Goal: Navigation & Orientation: Understand site structure

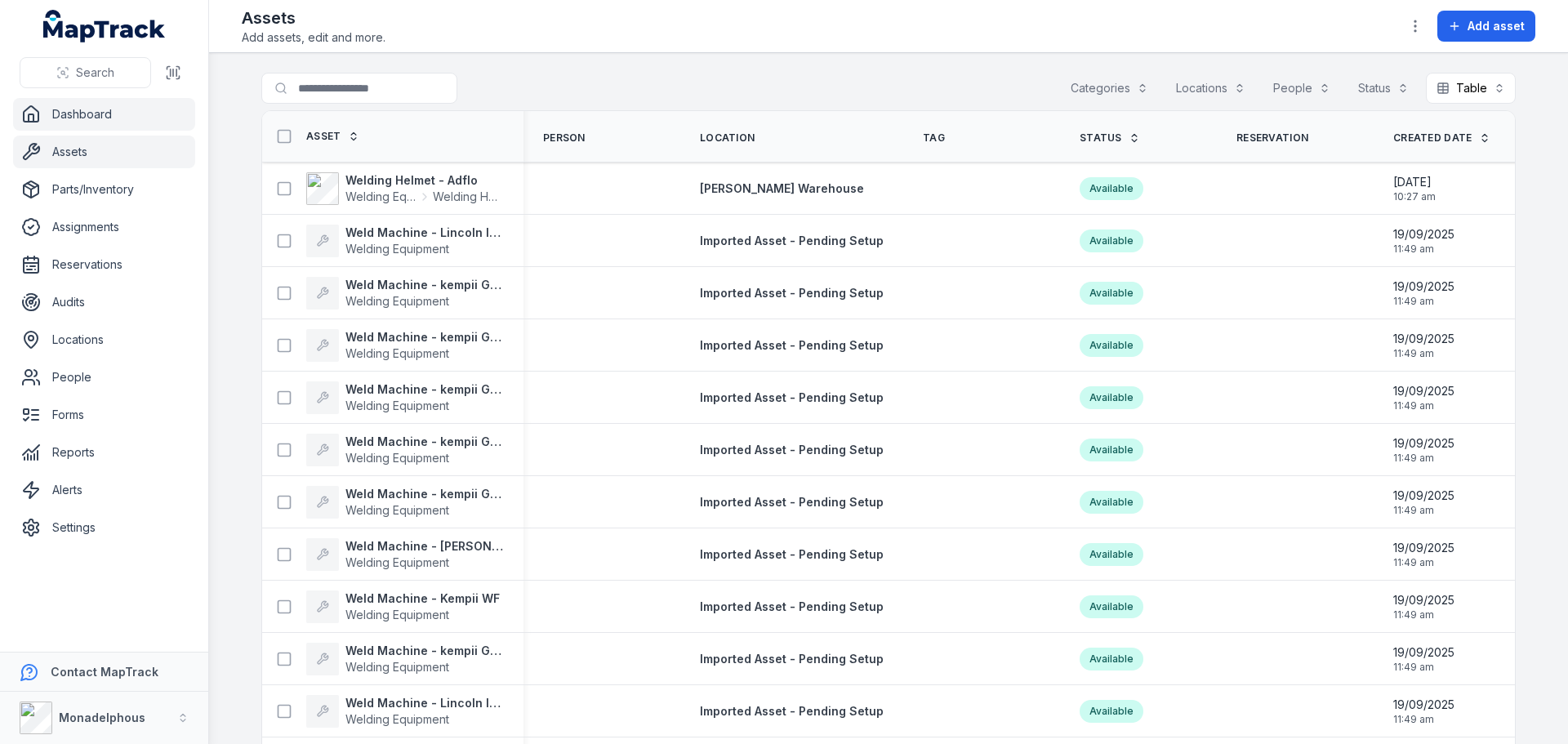
click at [90, 112] on link "Dashboard" at bounding box center [104, 115] width 182 height 33
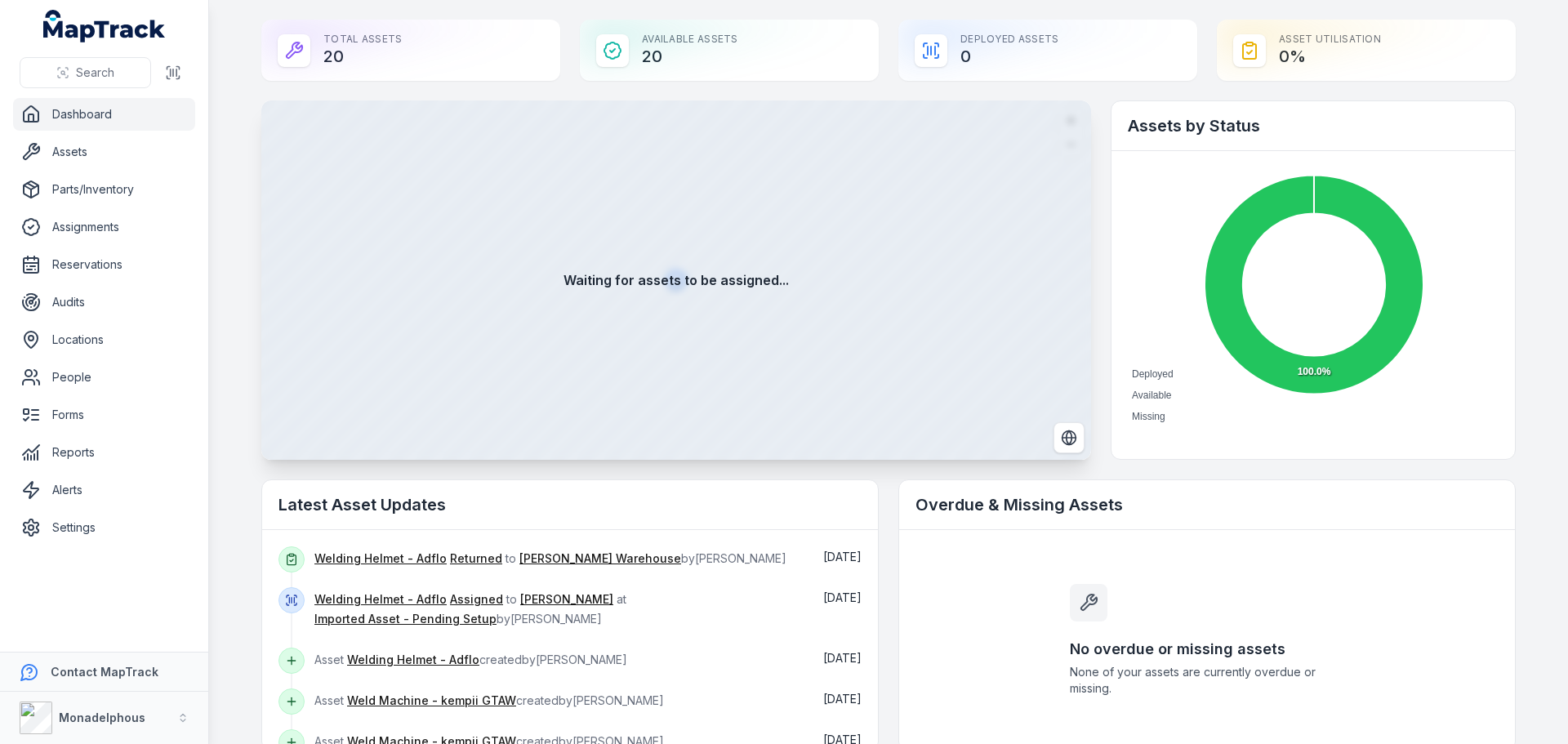
click at [301, 53] on div at bounding box center [294, 51] width 33 height 33
click at [360, 49] on div "Total Assets 20" at bounding box center [411, 50] width 299 height 61
click at [94, 156] on link "Assets" at bounding box center [104, 152] width 182 height 33
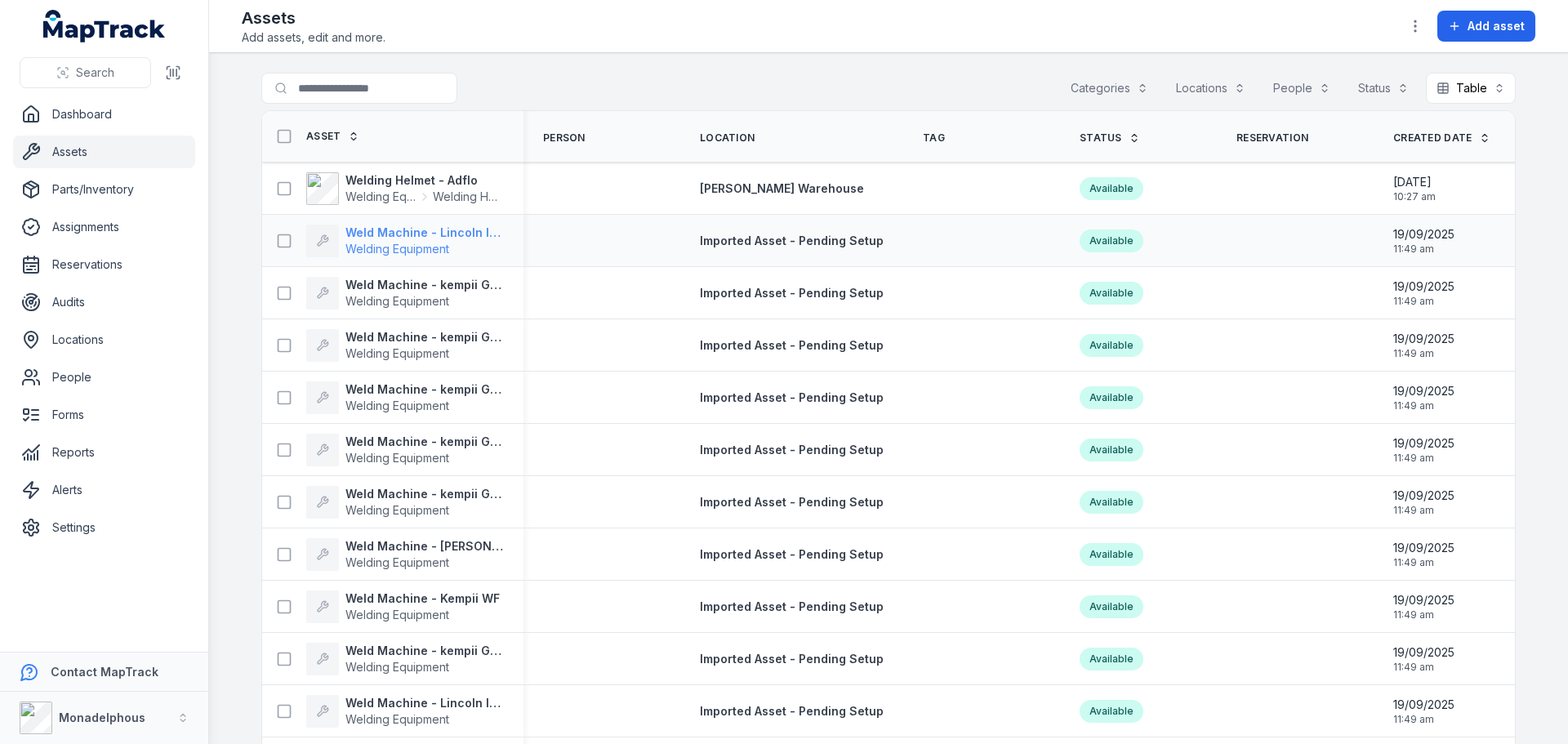
click at [390, 230] on strong "Weld Machine - Lincoln Inverter" at bounding box center [425, 233] width 159 height 17
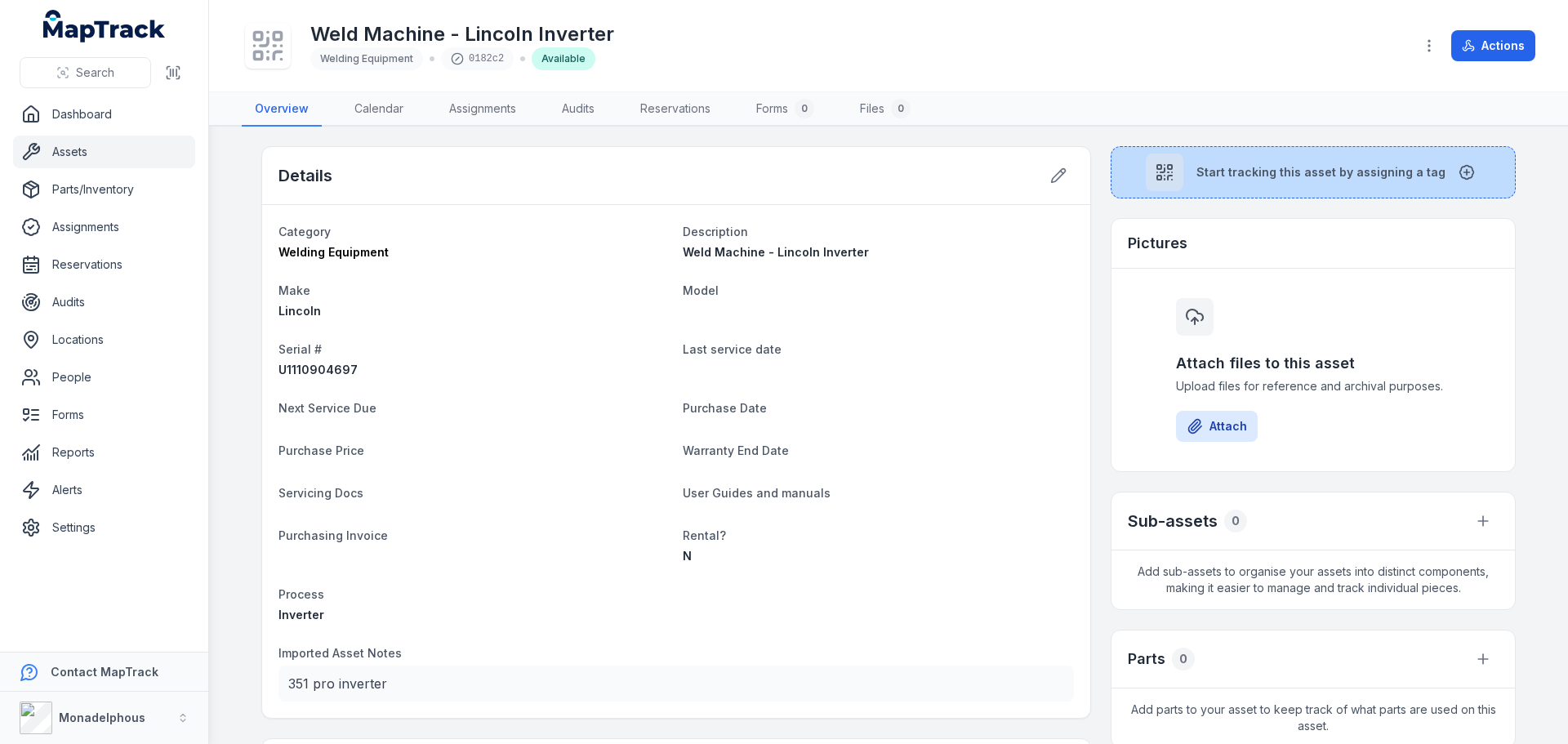
click at [1300, 174] on span "Start tracking this asset by assigning a tag" at bounding box center [1322, 173] width 249 height 17
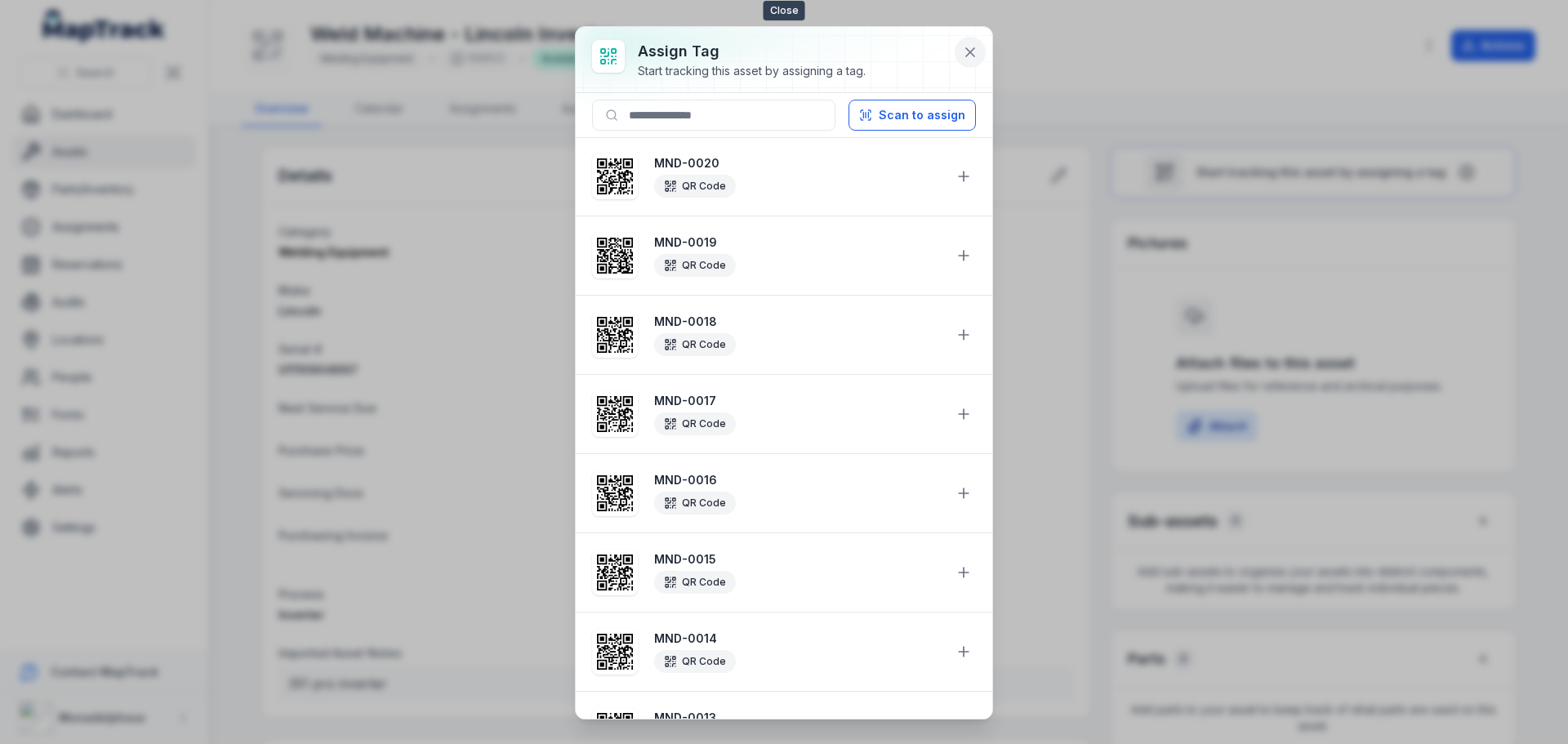
click at [959, 55] on button at bounding box center [971, 52] width 31 height 31
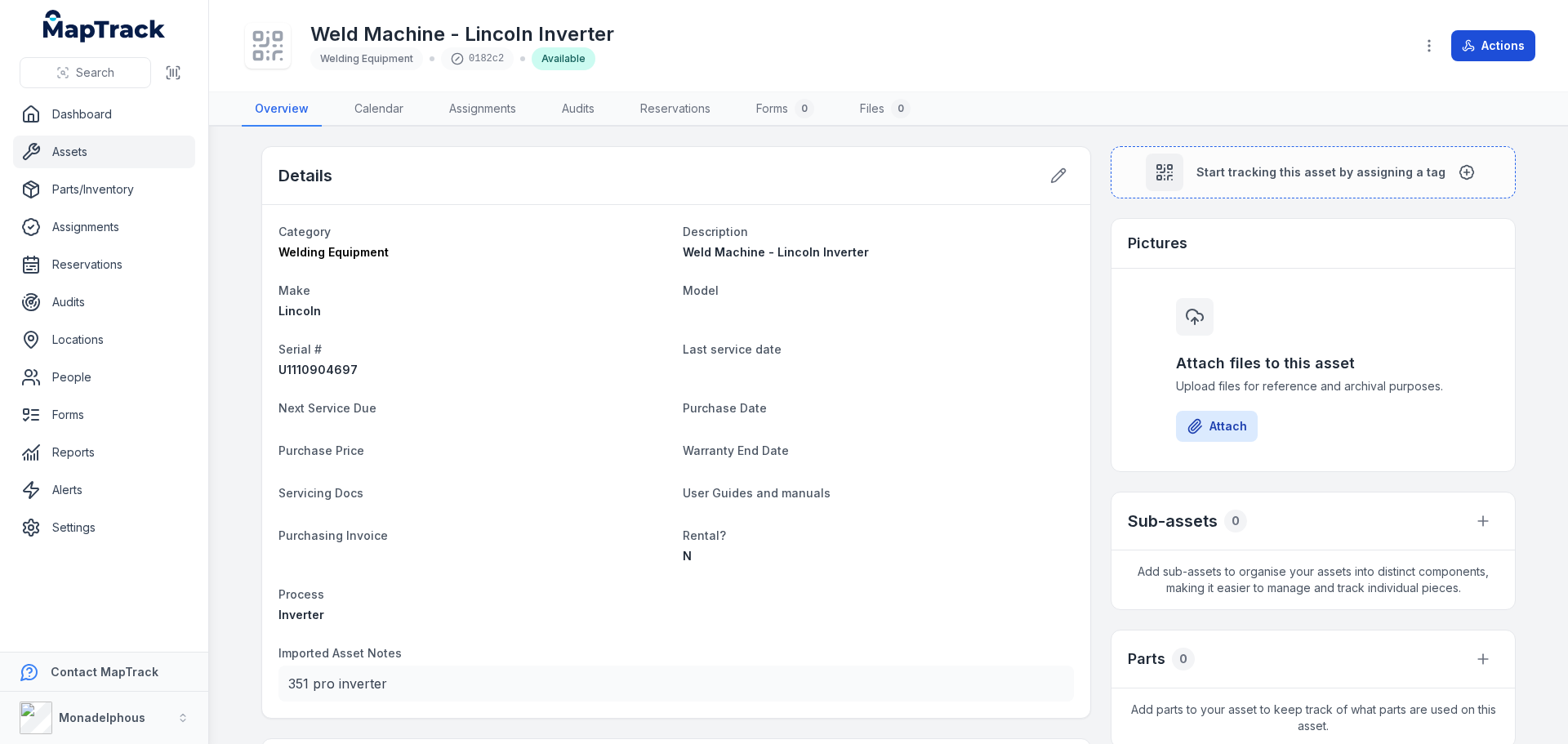
click at [1494, 48] on button "Actions" at bounding box center [1494, 46] width 84 height 31
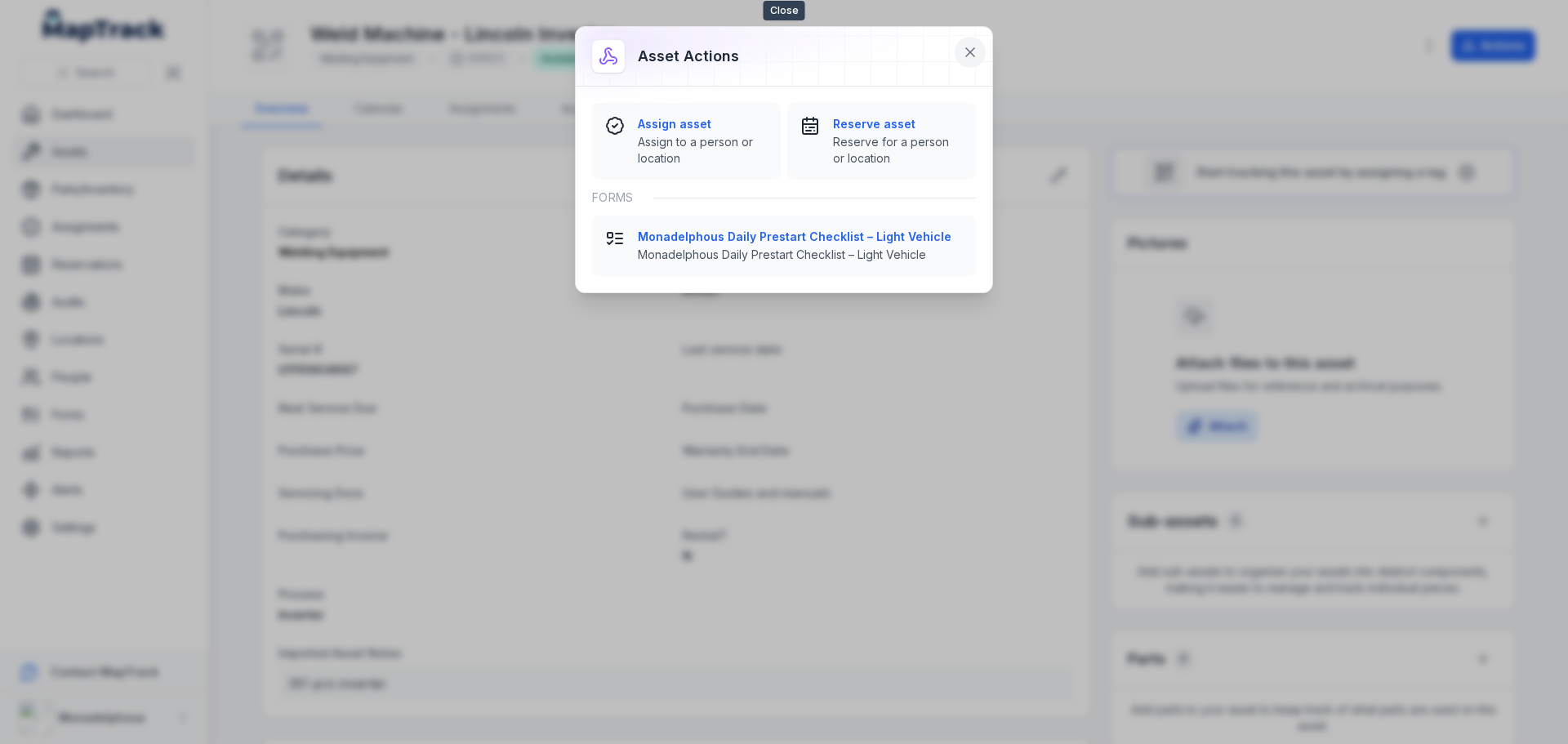
click at [975, 48] on icon at bounding box center [971, 52] width 8 height 8
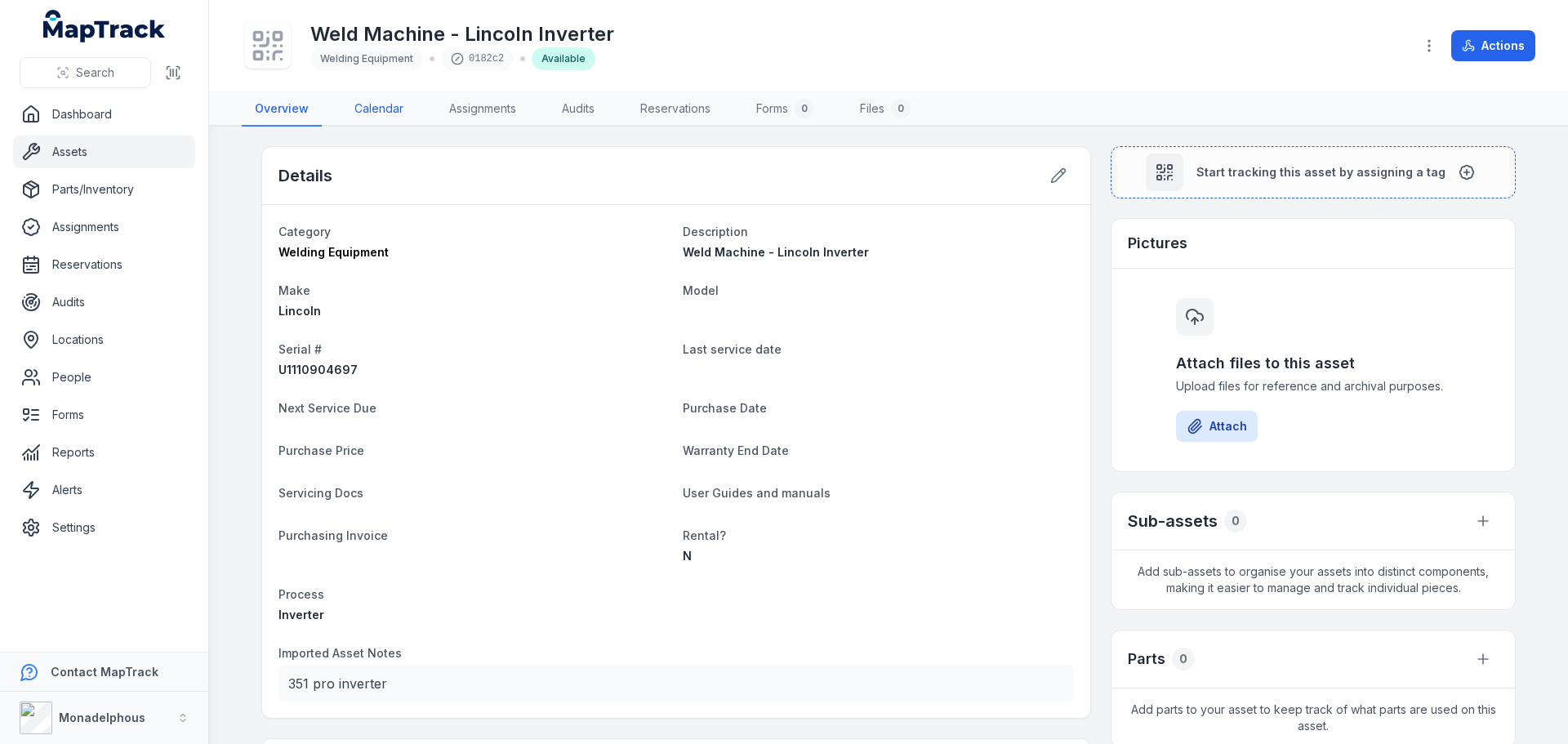
click at [379, 103] on link "Calendar" at bounding box center [378, 110] width 75 height 35
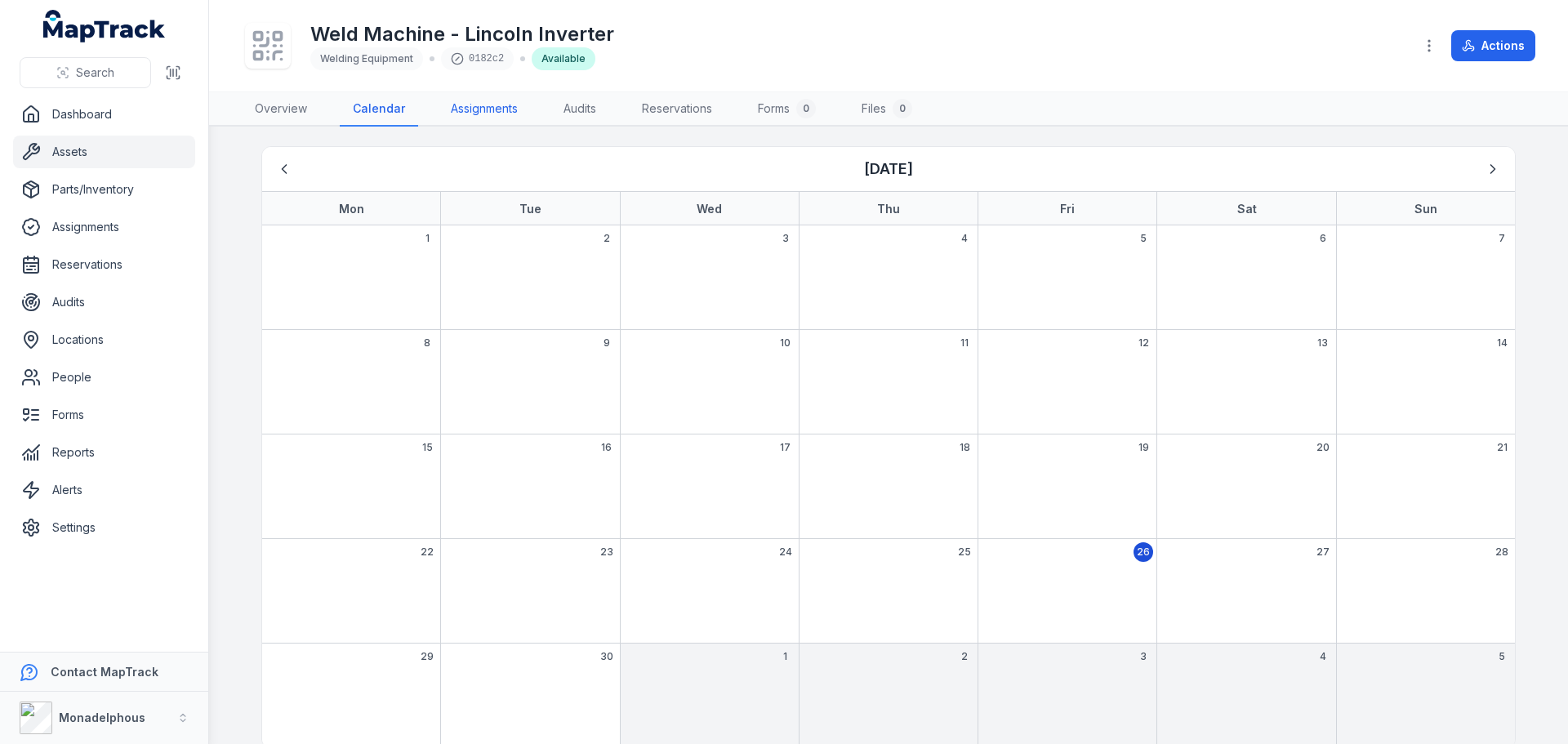
click at [482, 110] on link "Assignments" at bounding box center [484, 110] width 93 height 35
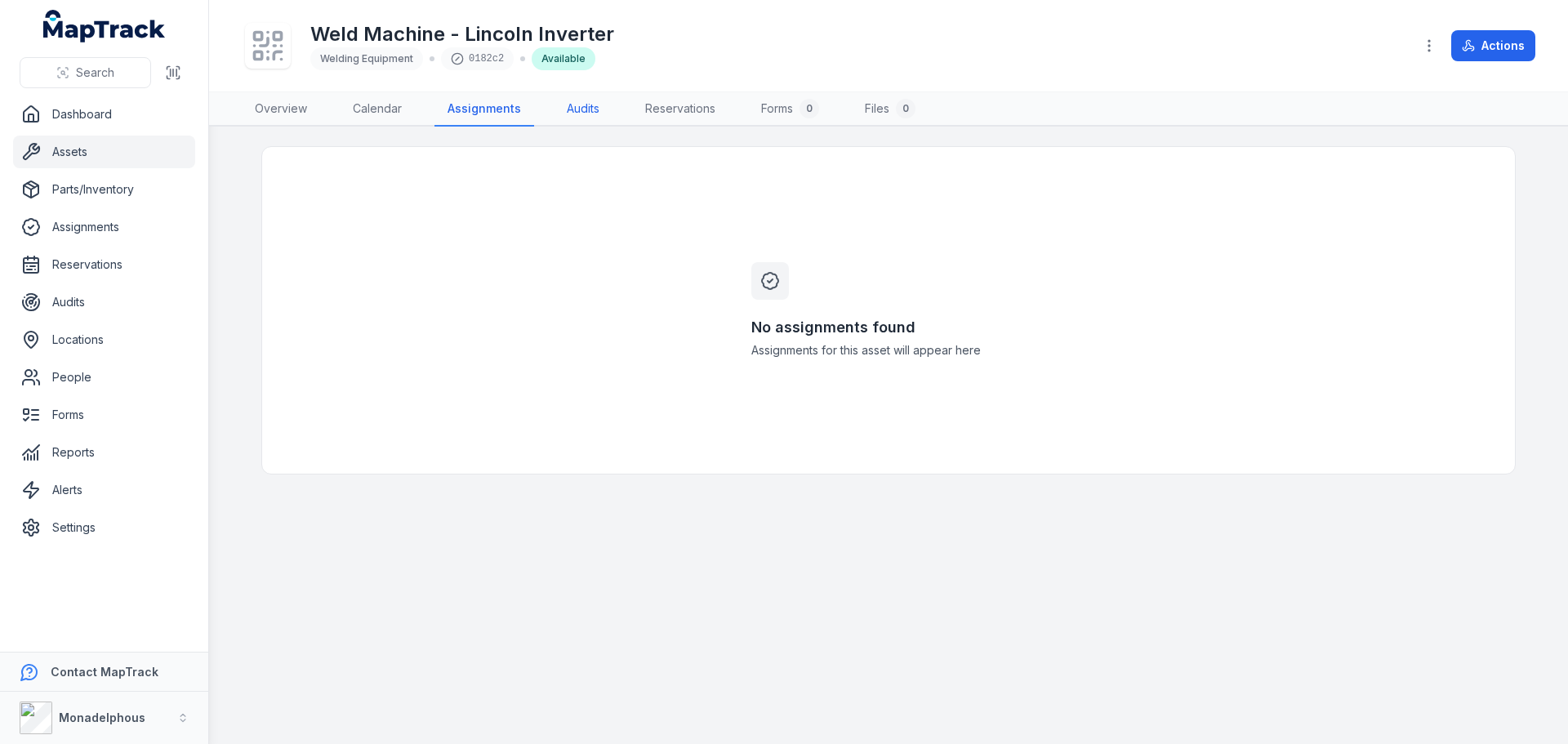
click at [568, 107] on link "Audits" at bounding box center [582, 110] width 59 height 35
click at [694, 104] on link "Reservations" at bounding box center [677, 110] width 97 height 35
click at [776, 102] on link "Forms 0" at bounding box center [789, 110] width 84 height 35
click at [280, 110] on link "Overview" at bounding box center [281, 110] width 78 height 35
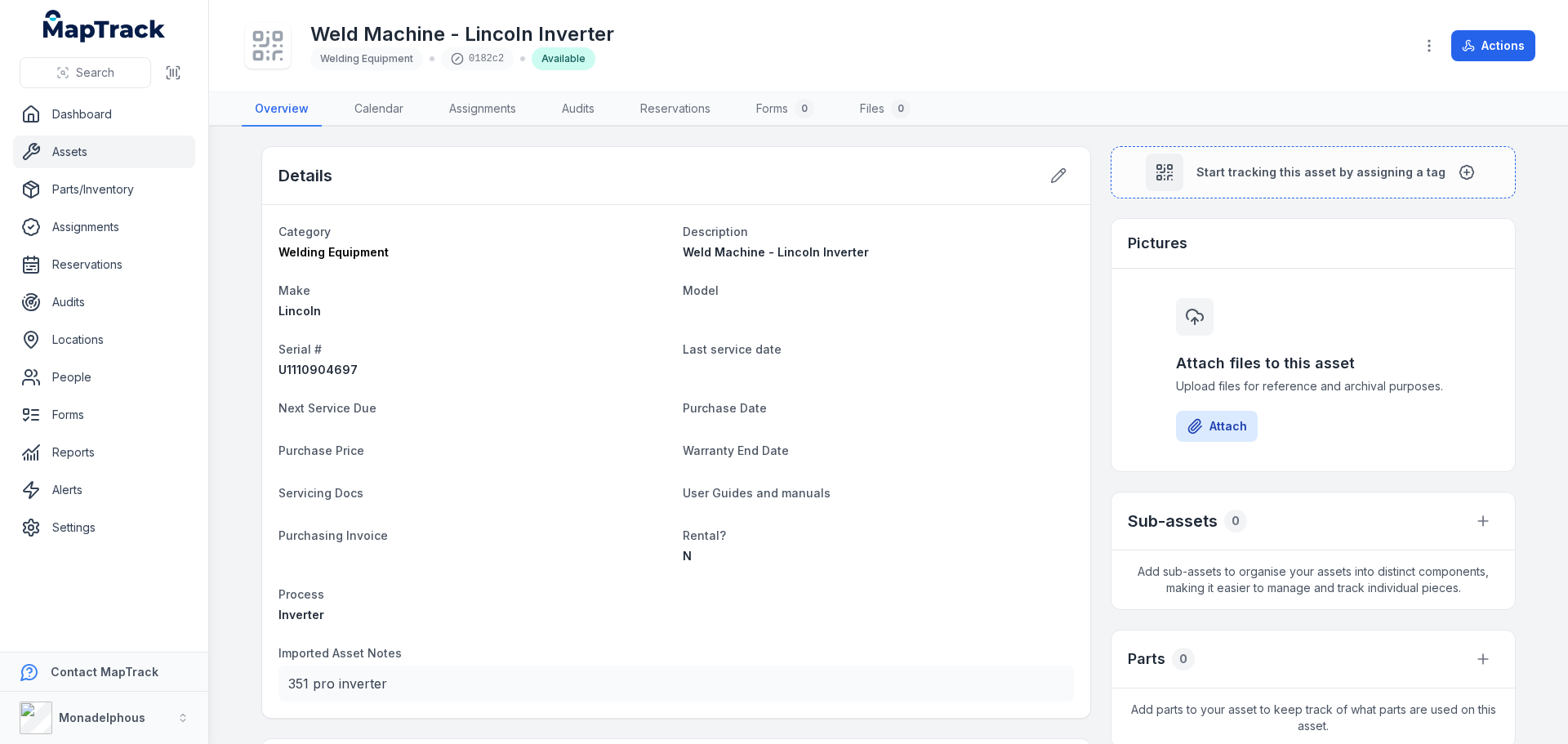
click at [115, 153] on link "Assets" at bounding box center [104, 152] width 182 height 33
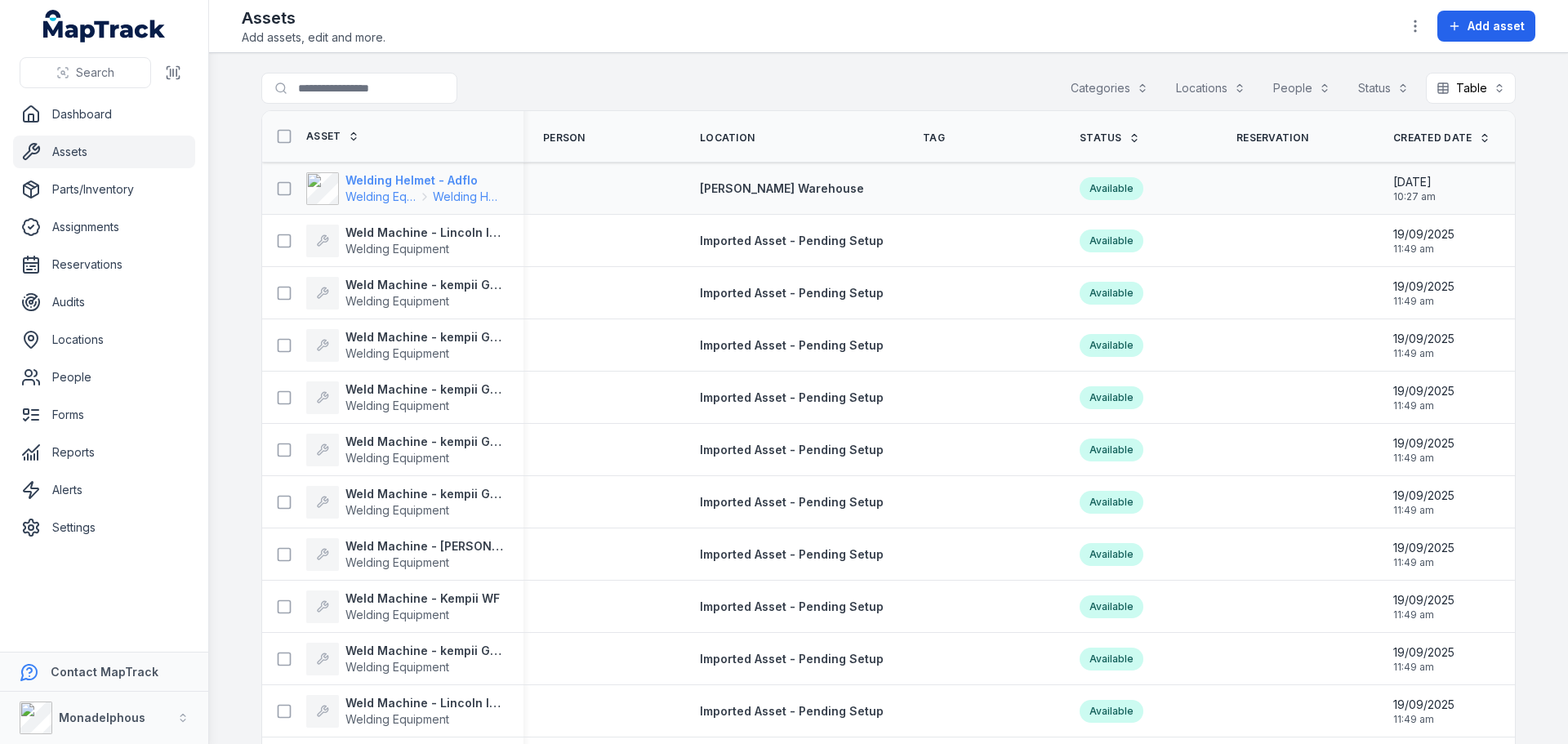
click at [373, 187] on strong "Welding Helmet - Adflo" at bounding box center [425, 181] width 159 height 17
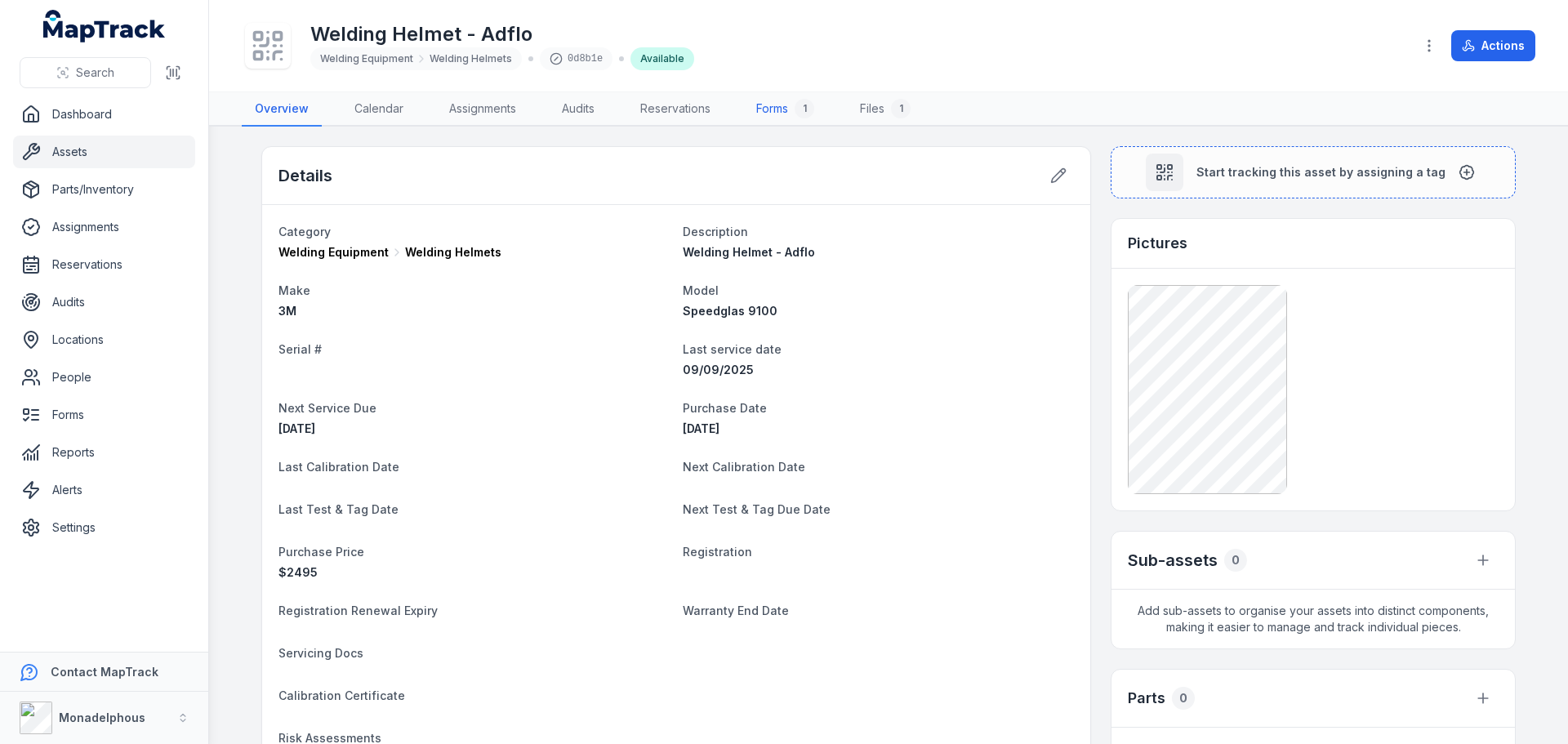
click at [784, 107] on link "Forms 1" at bounding box center [786, 110] width 84 height 35
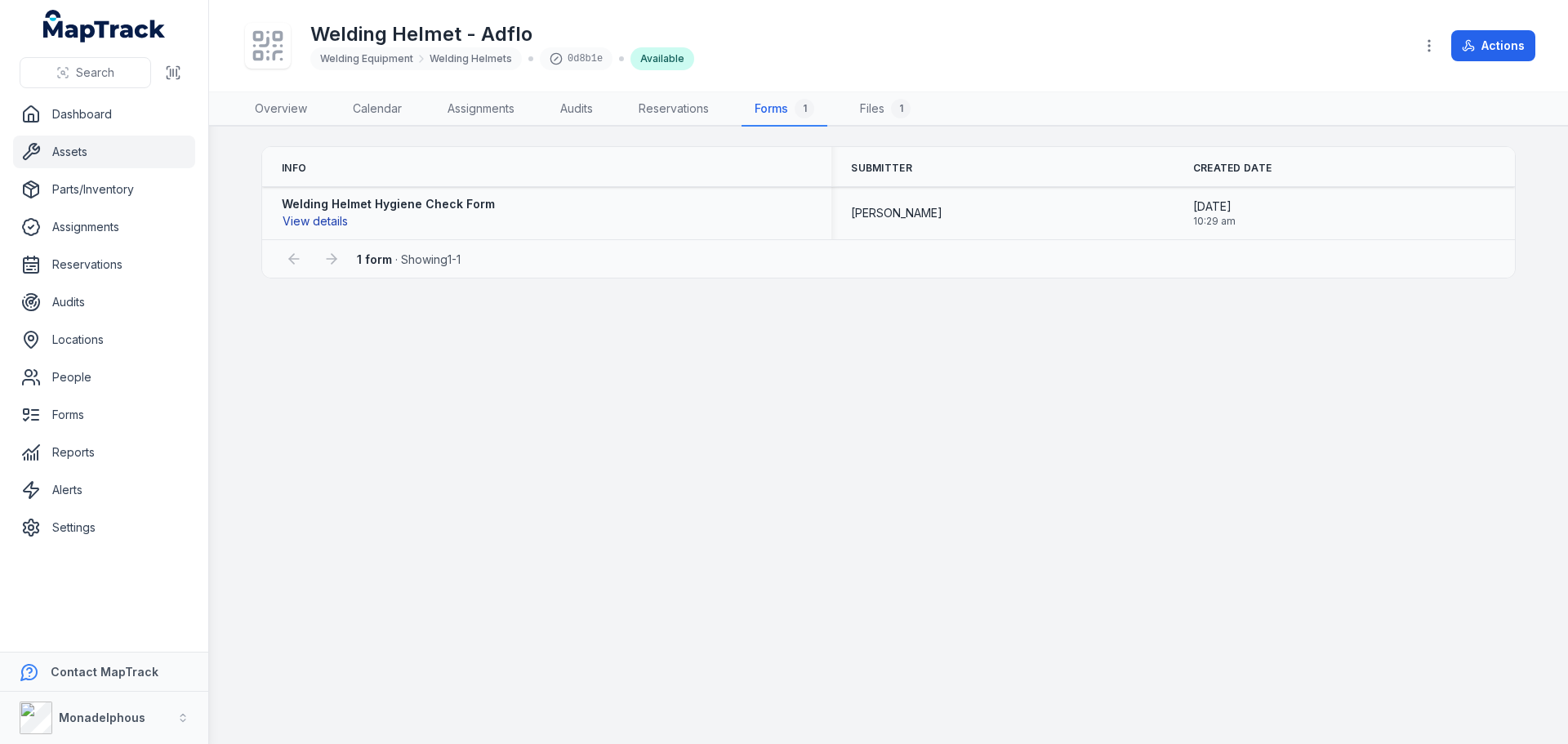
click at [306, 220] on button "View details" at bounding box center [315, 221] width 67 height 18
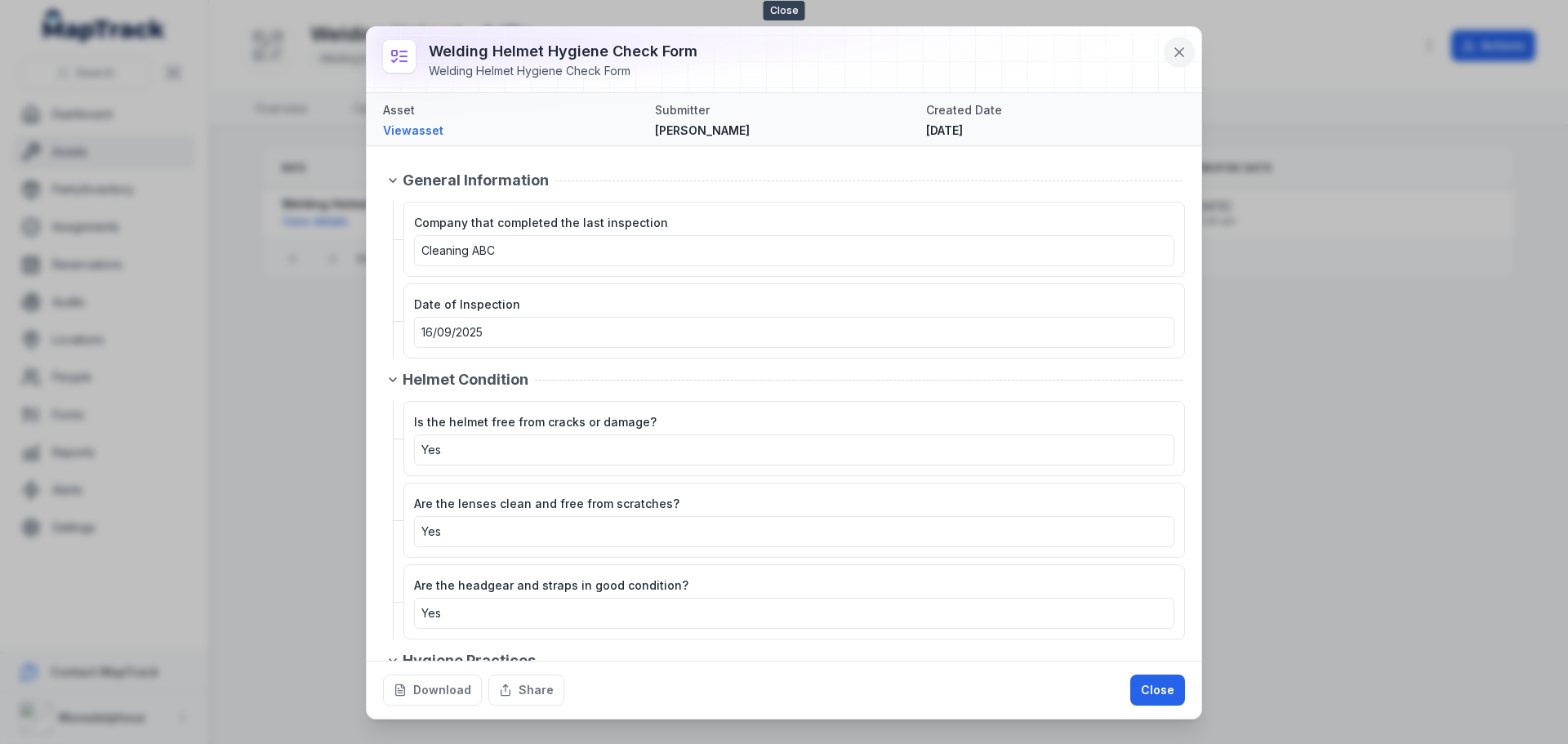
click at [1179, 45] on icon at bounding box center [1180, 52] width 17 height 17
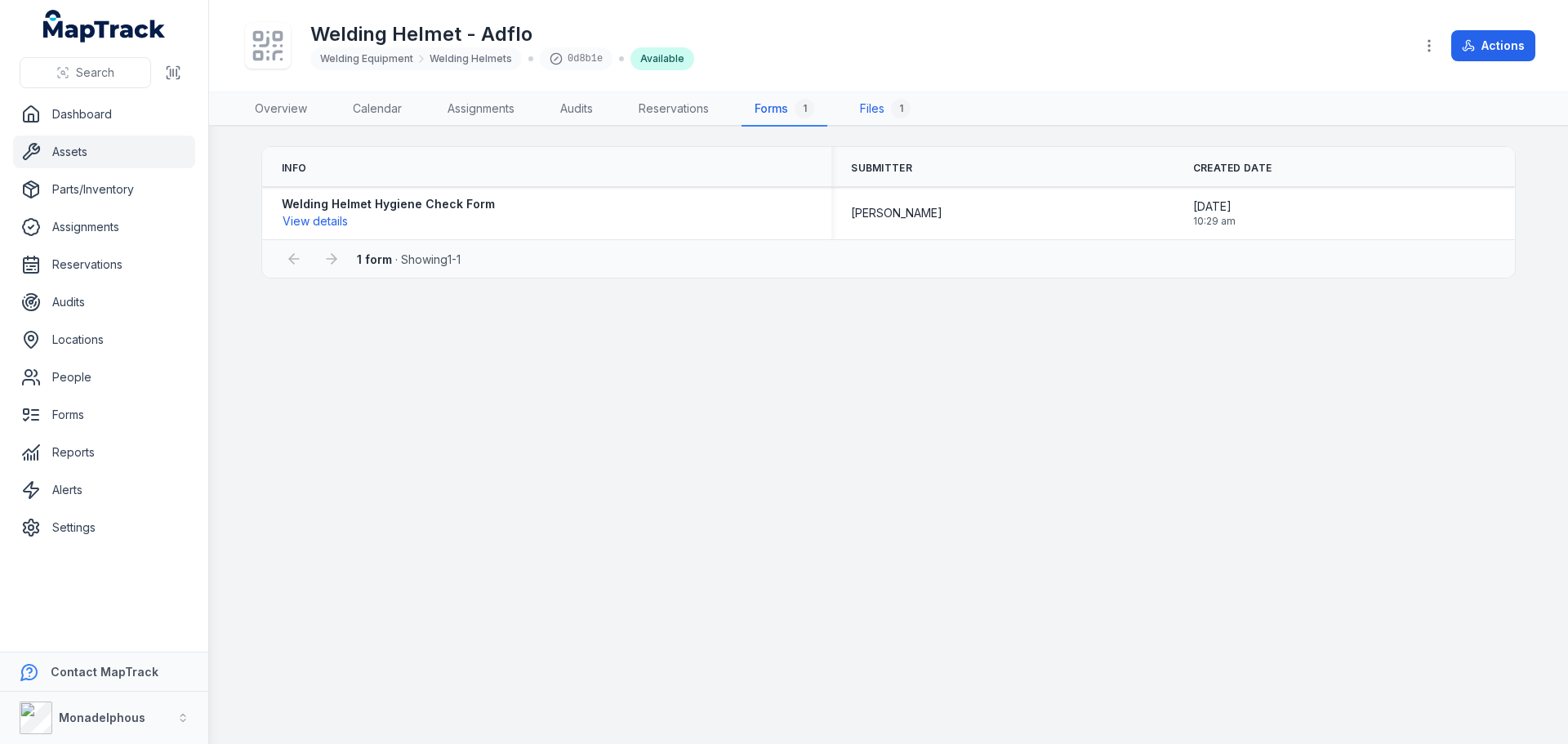
click at [891, 105] on link "Files 1" at bounding box center [885, 110] width 77 height 35
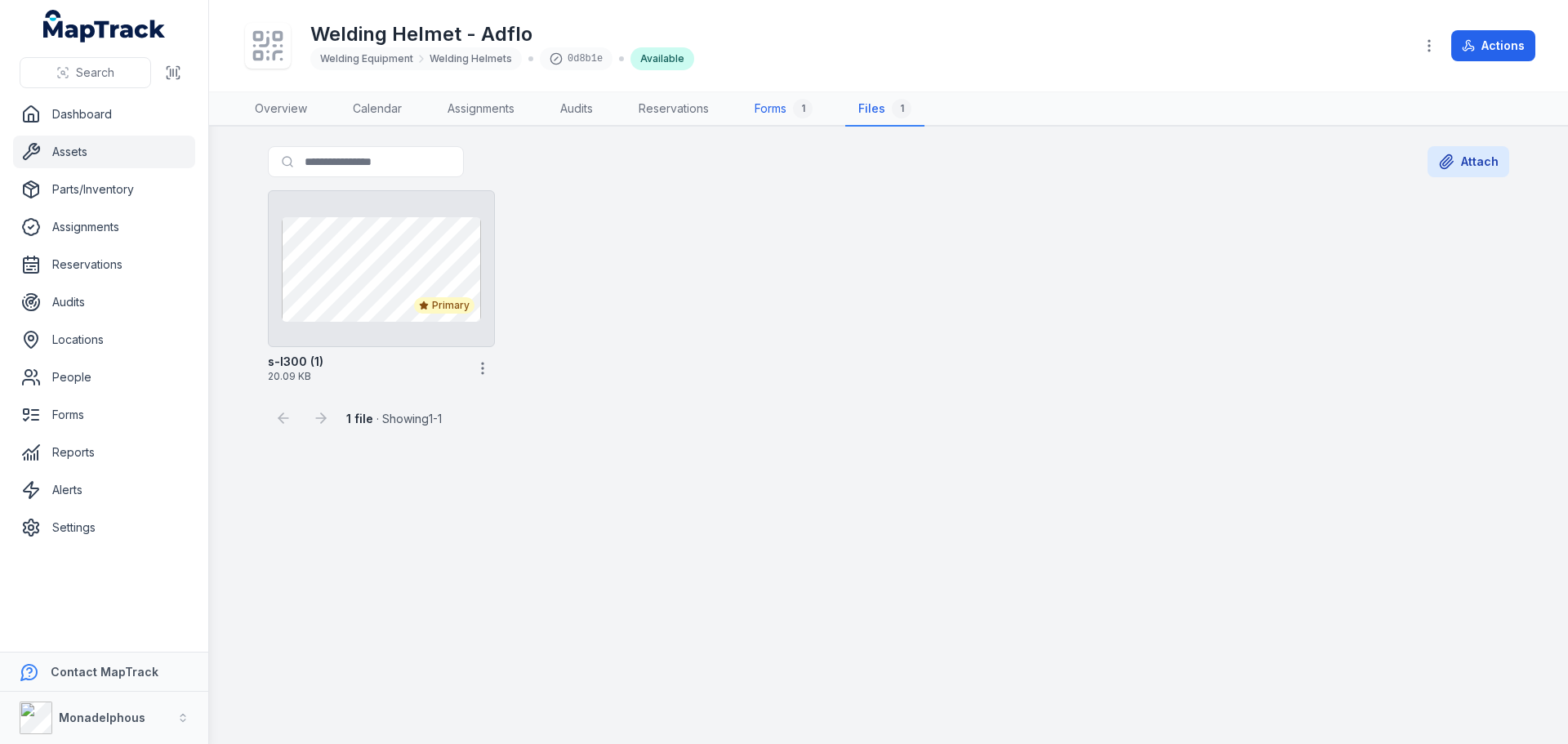
click at [793, 105] on link "Forms 1" at bounding box center [784, 110] width 84 height 35
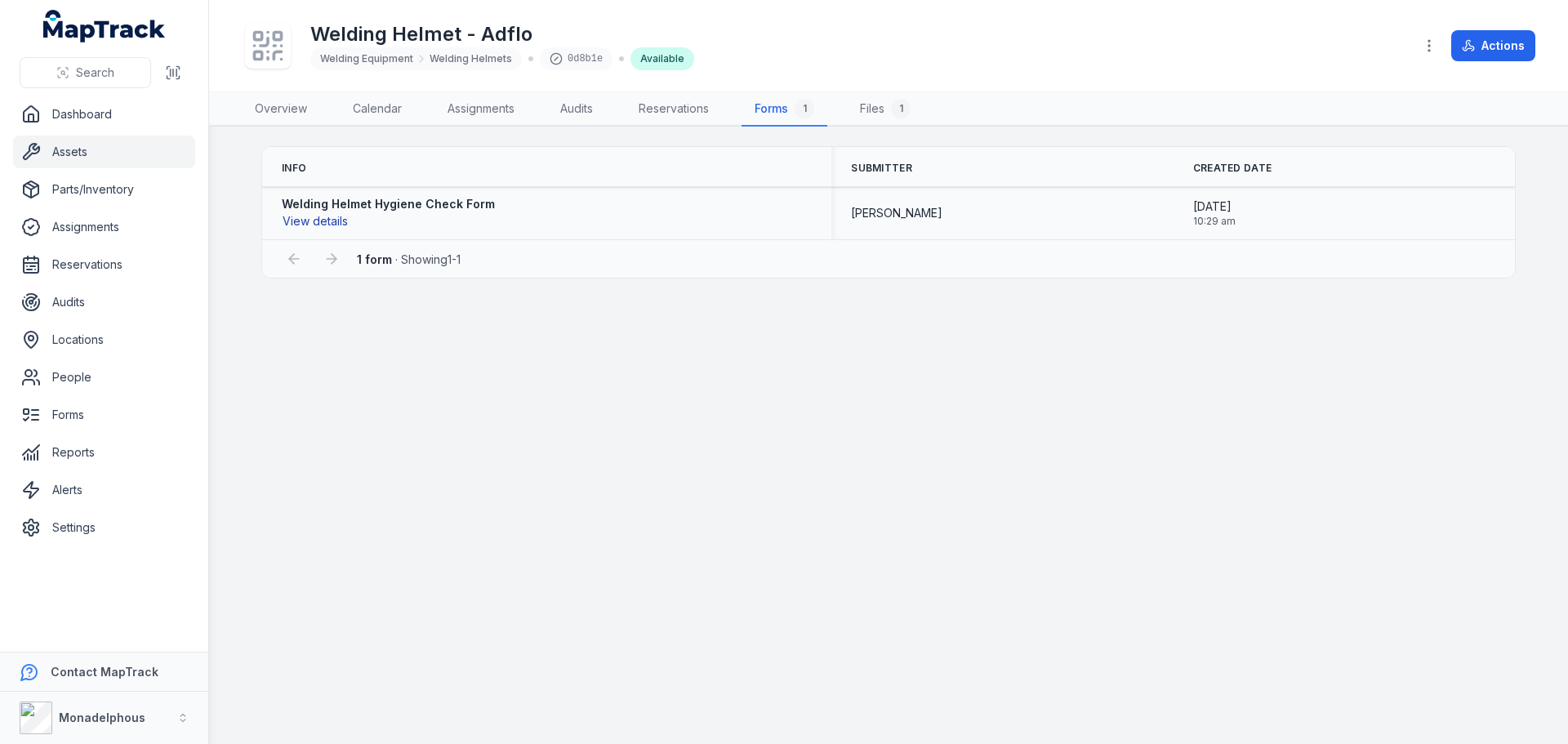
click at [315, 223] on button "View details" at bounding box center [315, 221] width 67 height 18
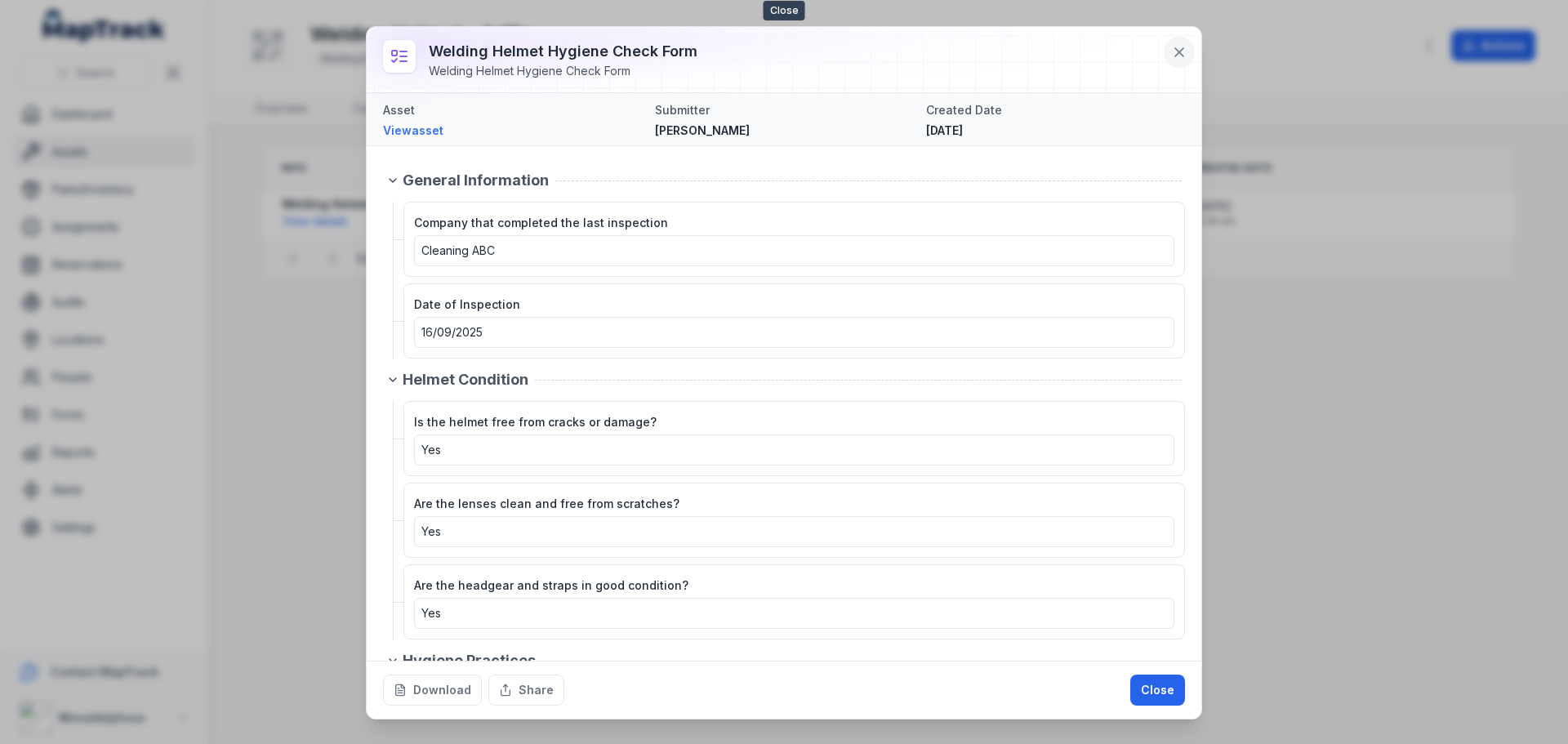
click at [1179, 50] on icon at bounding box center [1180, 52] width 17 height 17
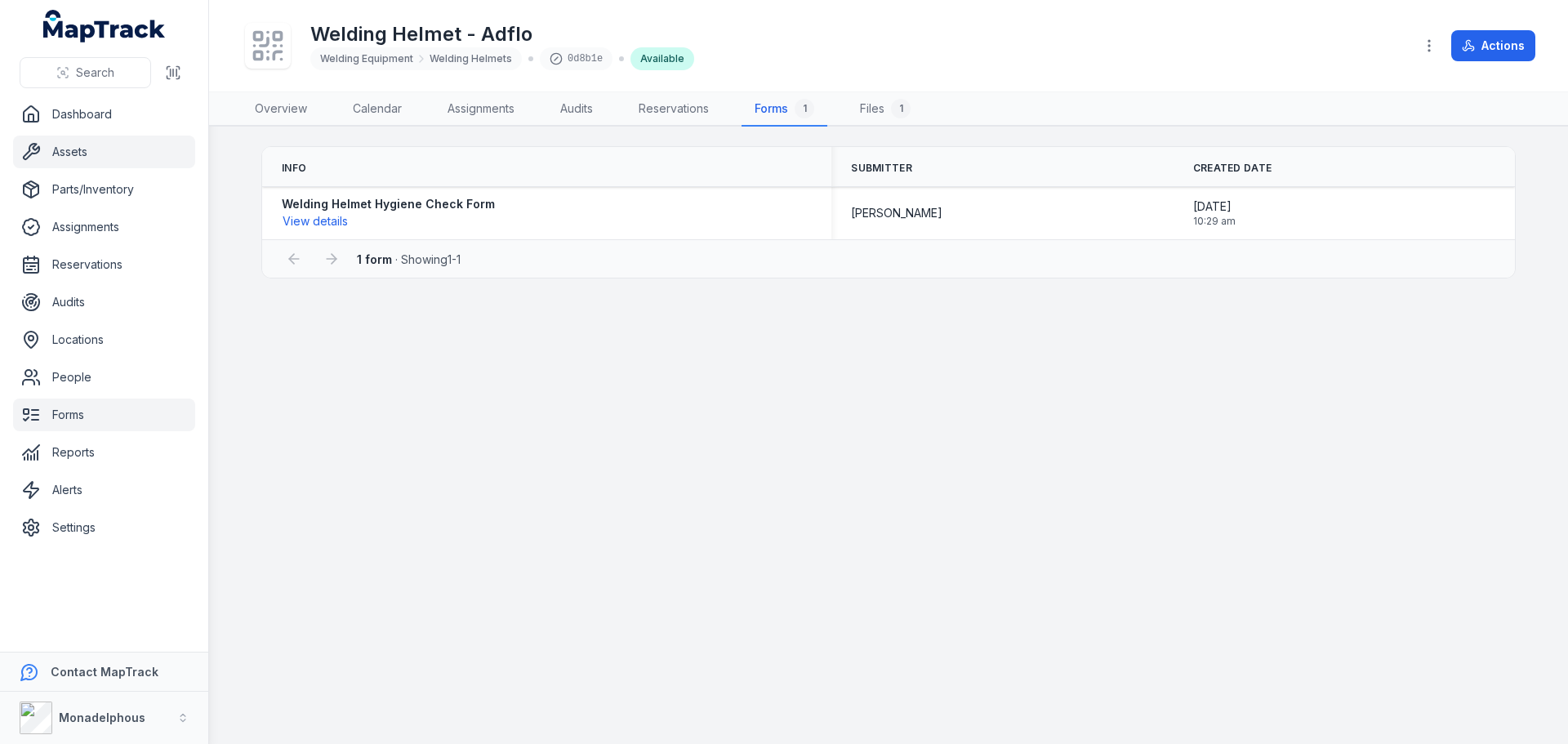
click at [56, 415] on link "Forms" at bounding box center [104, 415] width 182 height 33
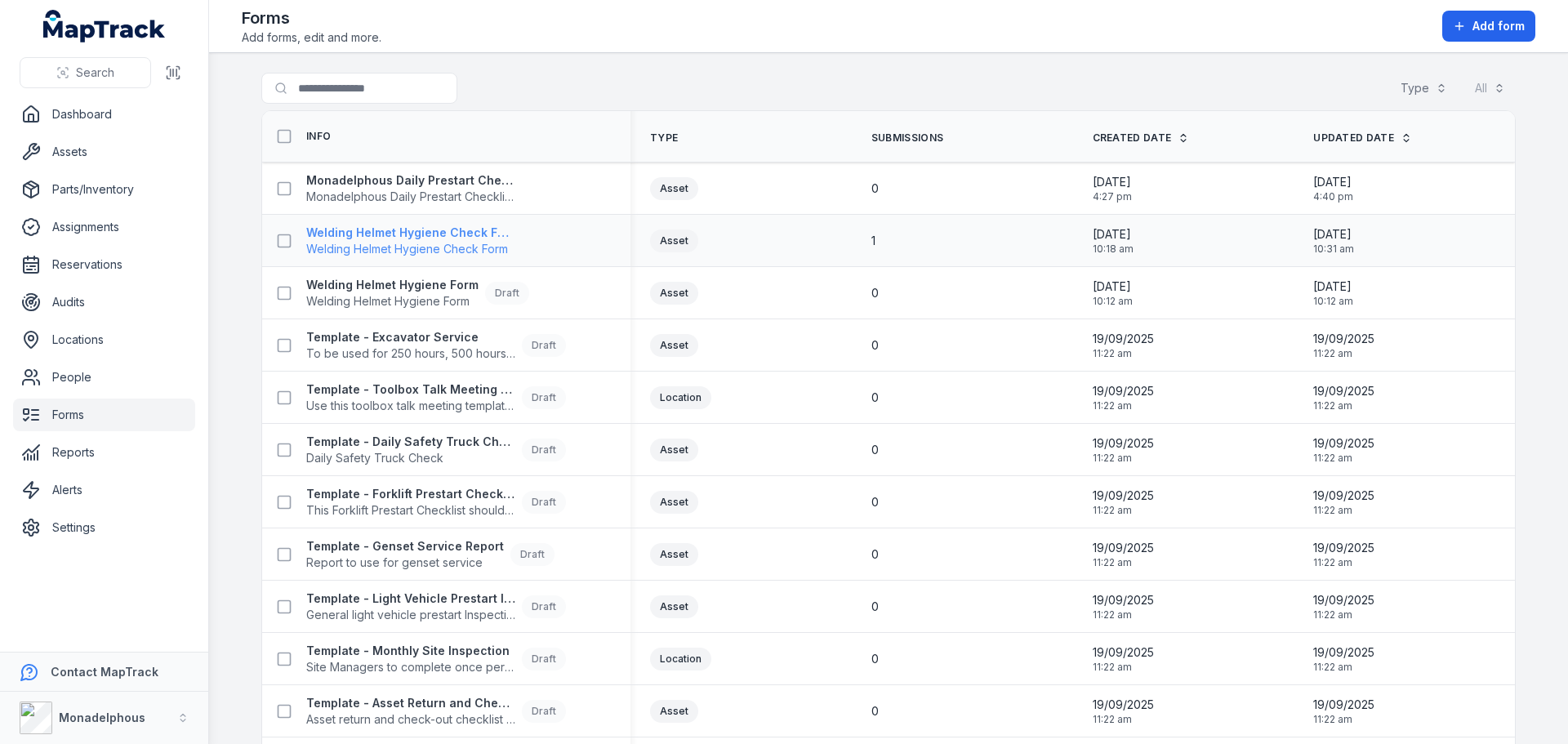
click at [438, 238] on strong "Welding Helmet Hygiene Check Form" at bounding box center [411, 233] width 209 height 17
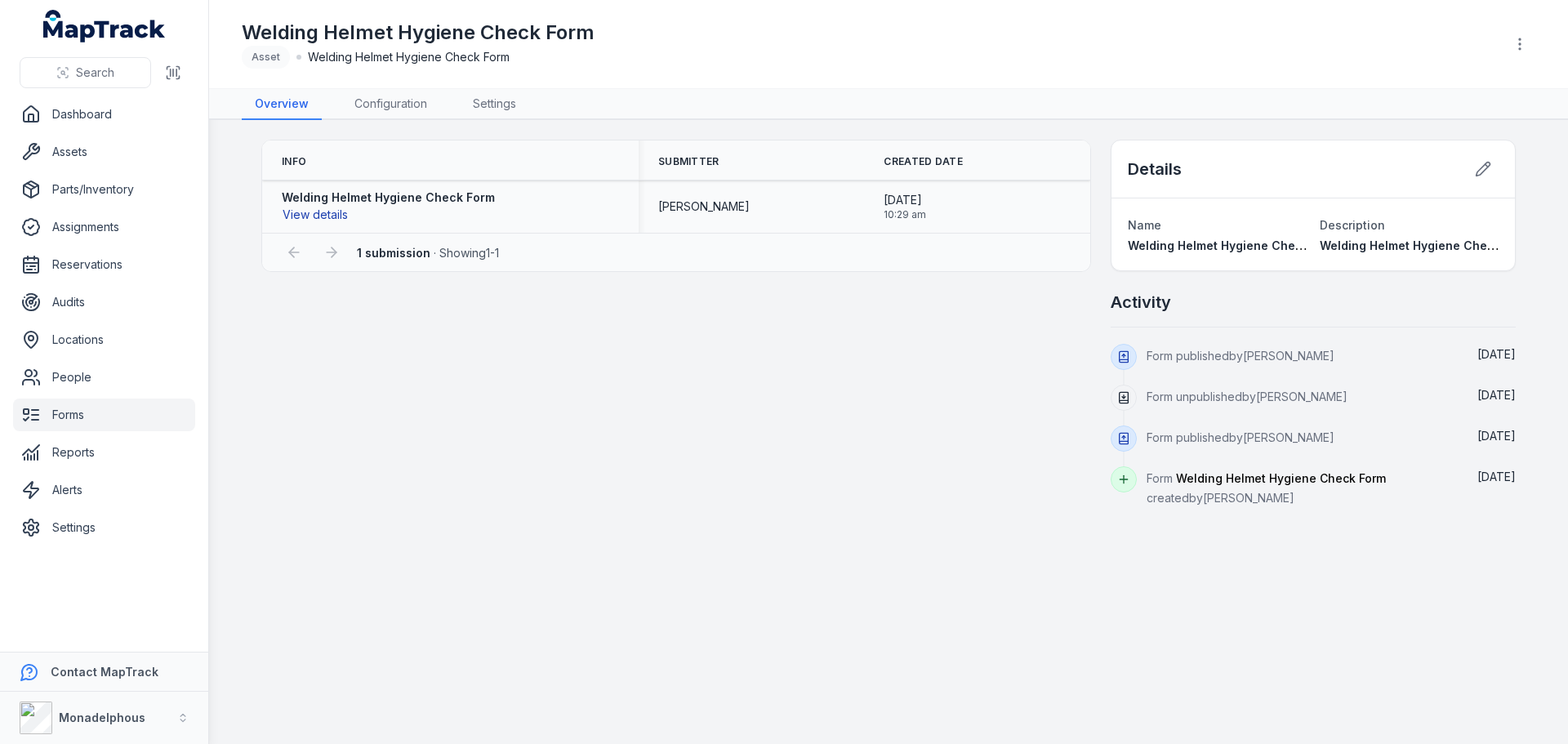
click at [316, 217] on button "View details" at bounding box center [315, 215] width 67 height 18
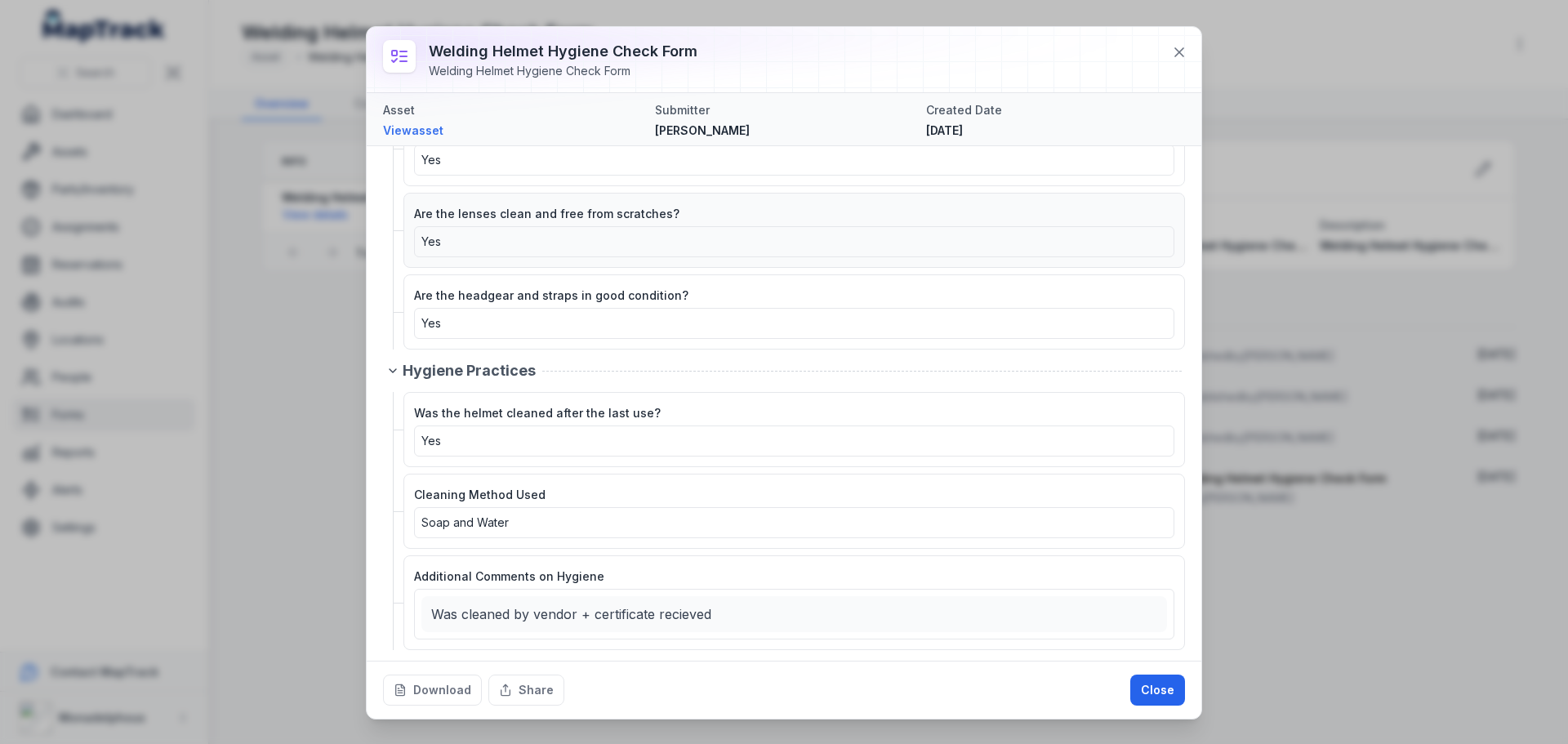
scroll to position [327, 0]
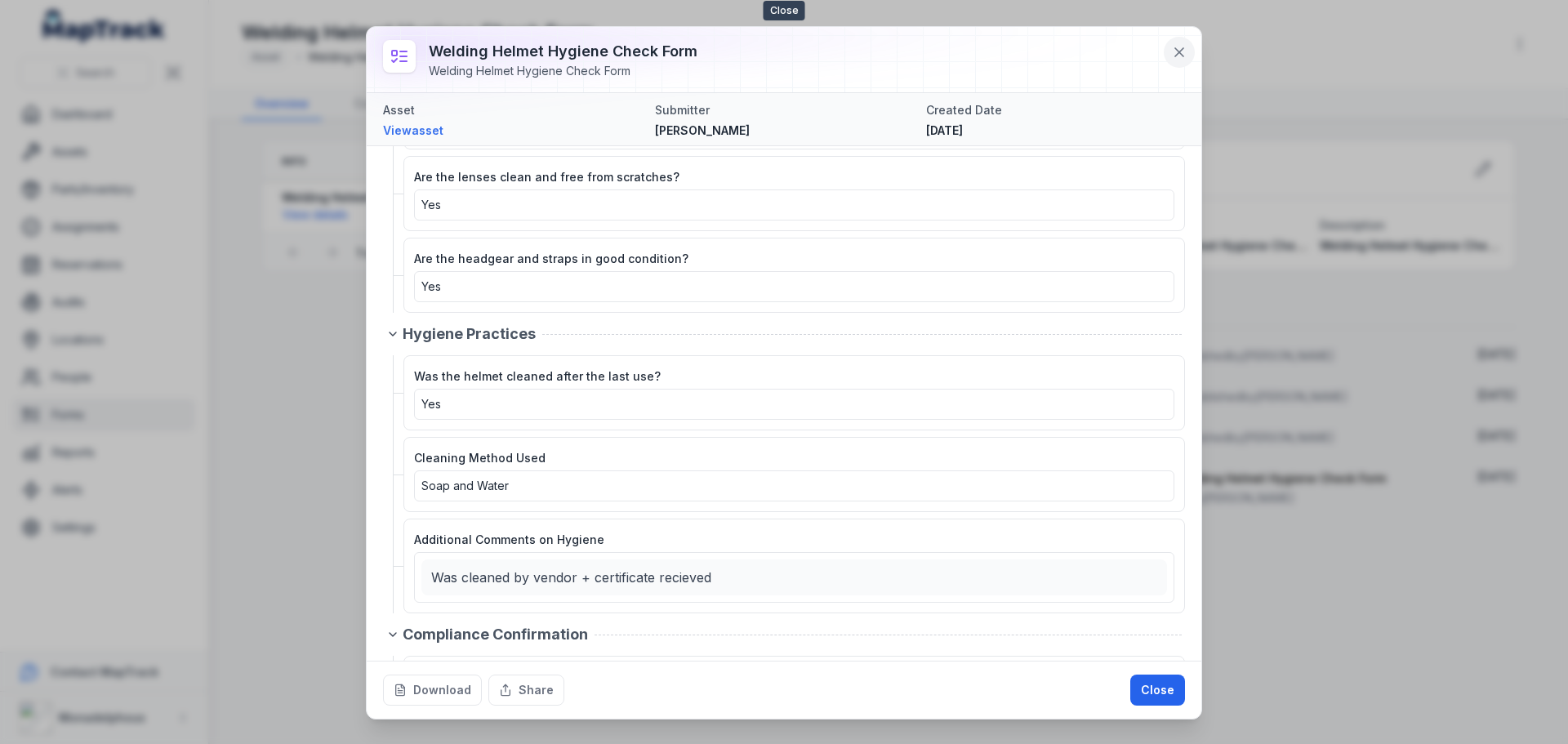
click at [1176, 52] on icon at bounding box center [1180, 52] width 17 height 17
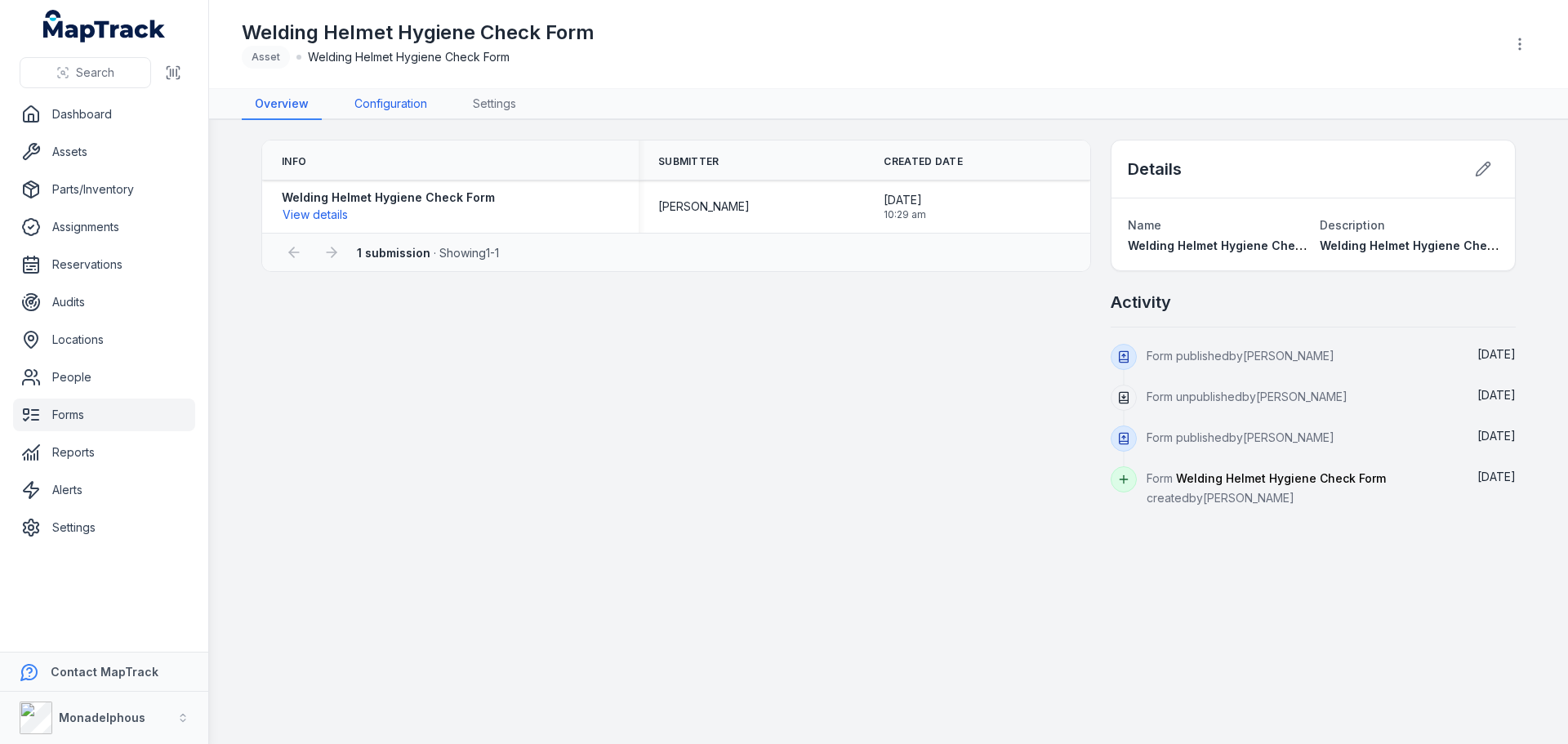
click at [370, 102] on link "Configuration" at bounding box center [391, 105] width 99 height 31
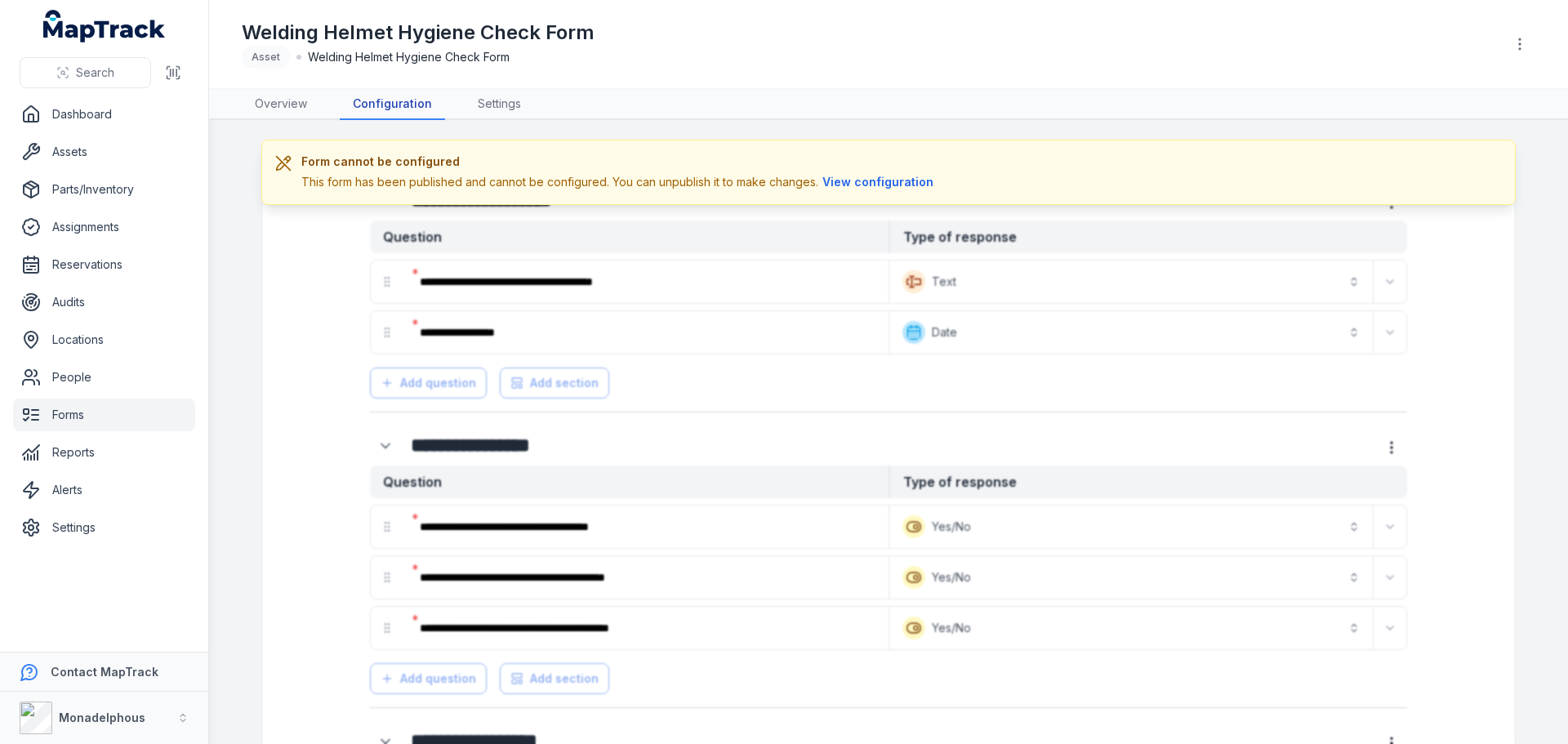
scroll to position [82, 0]
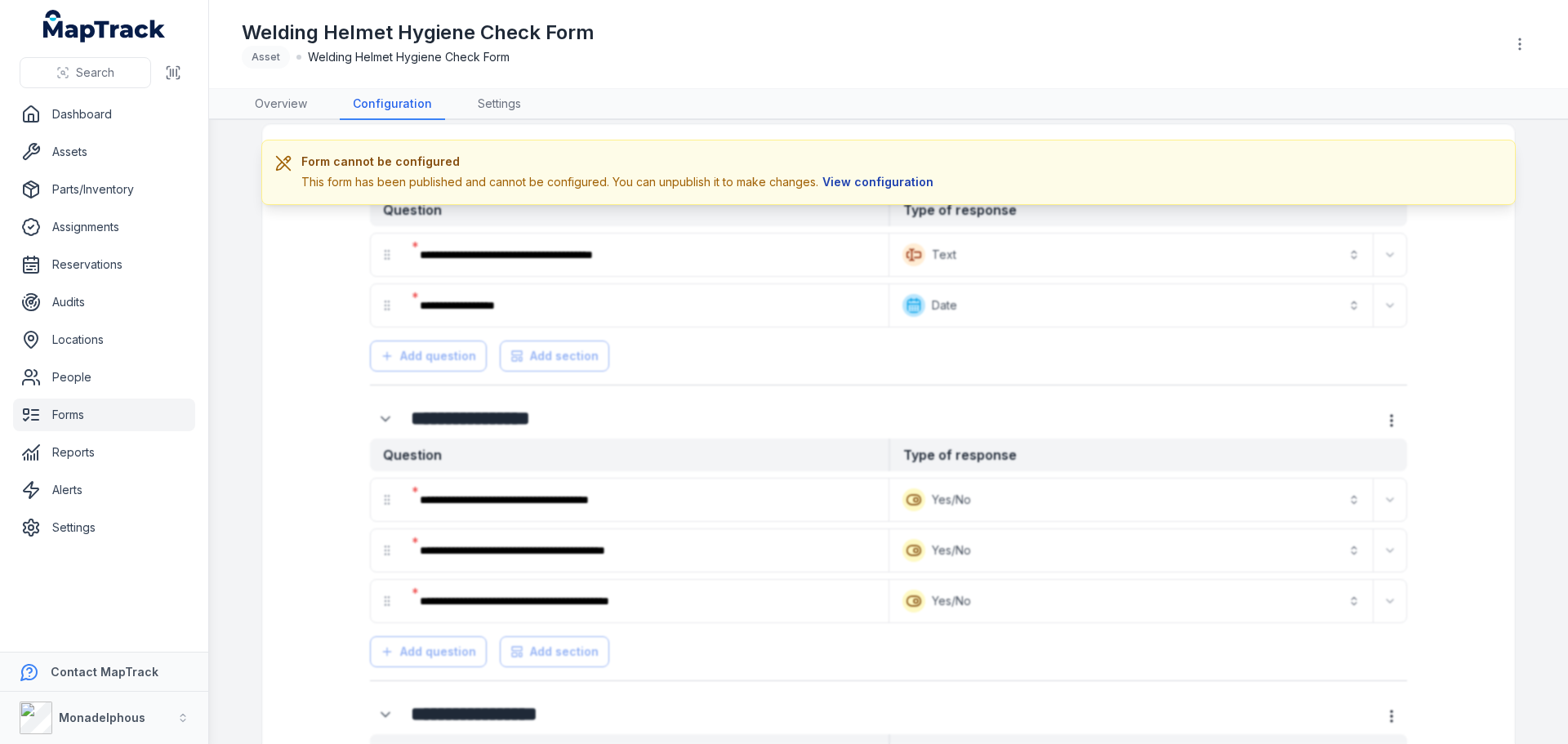
click at [858, 182] on button "View configuration" at bounding box center [878, 182] width 119 height 18
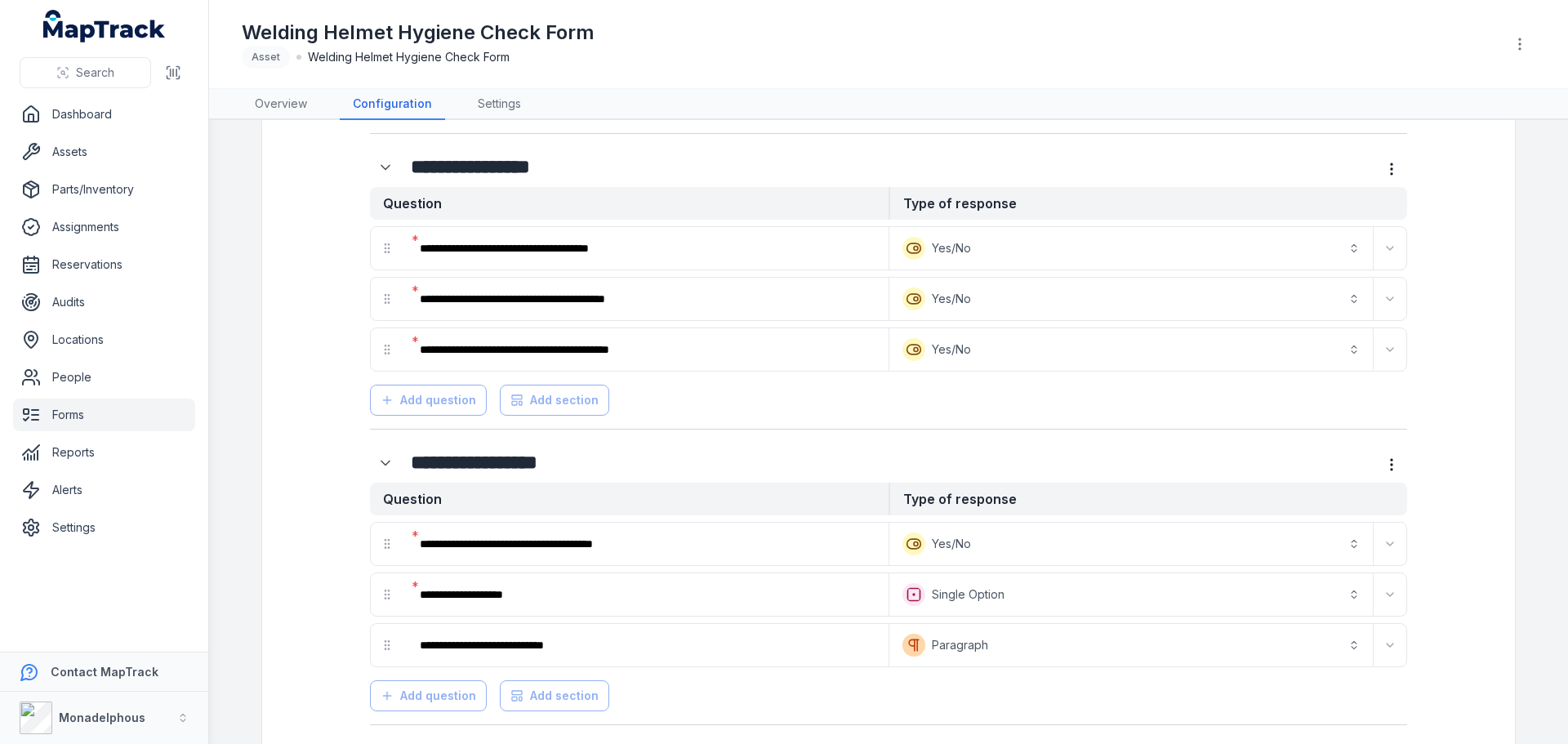
scroll to position [0, 0]
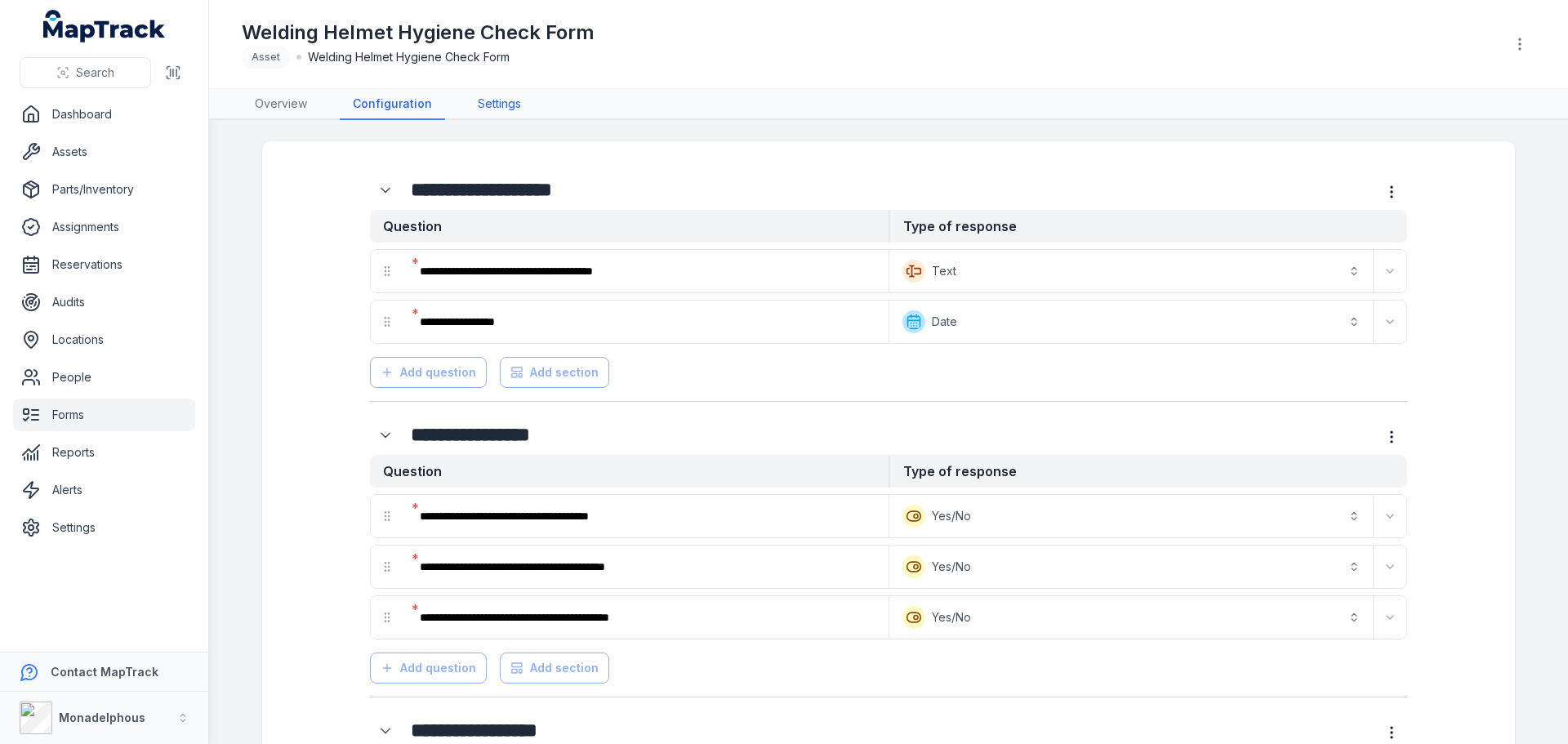
click at [489, 100] on link "Settings" at bounding box center [500, 105] width 69 height 31
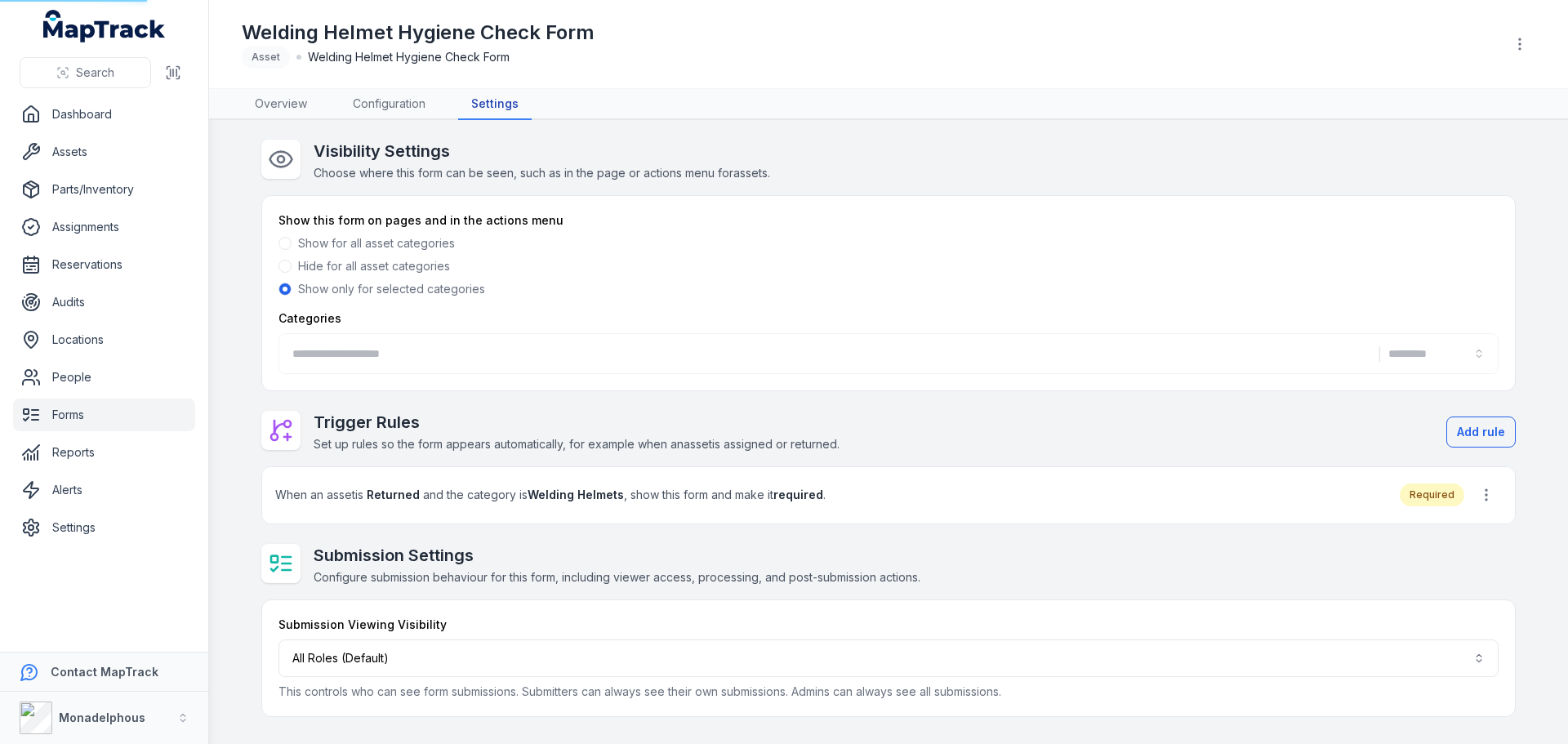
type input "**********"
click at [65, 184] on link "Parts/Inventory" at bounding box center [104, 190] width 182 height 33
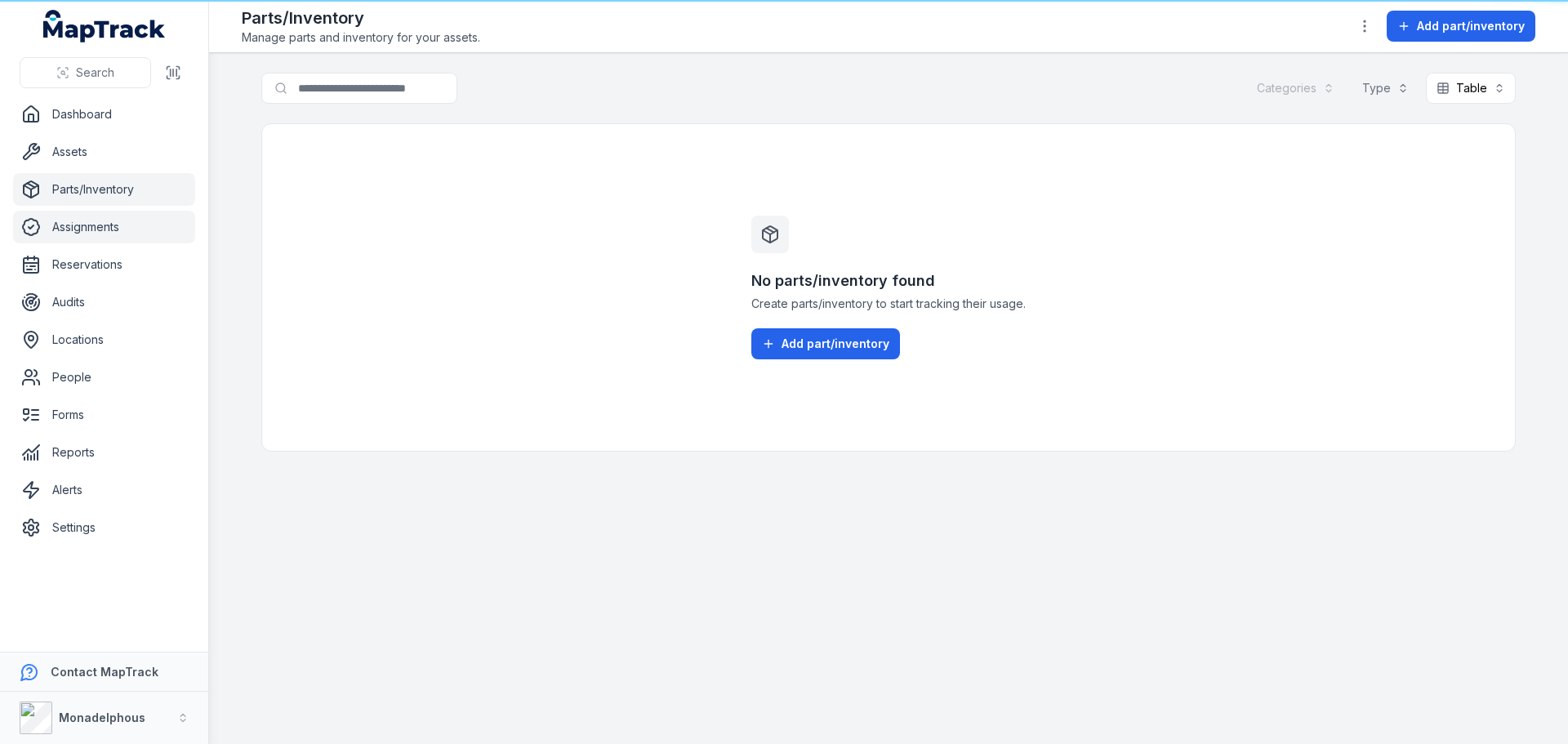
click at [74, 227] on link "Assignments" at bounding box center [104, 227] width 182 height 33
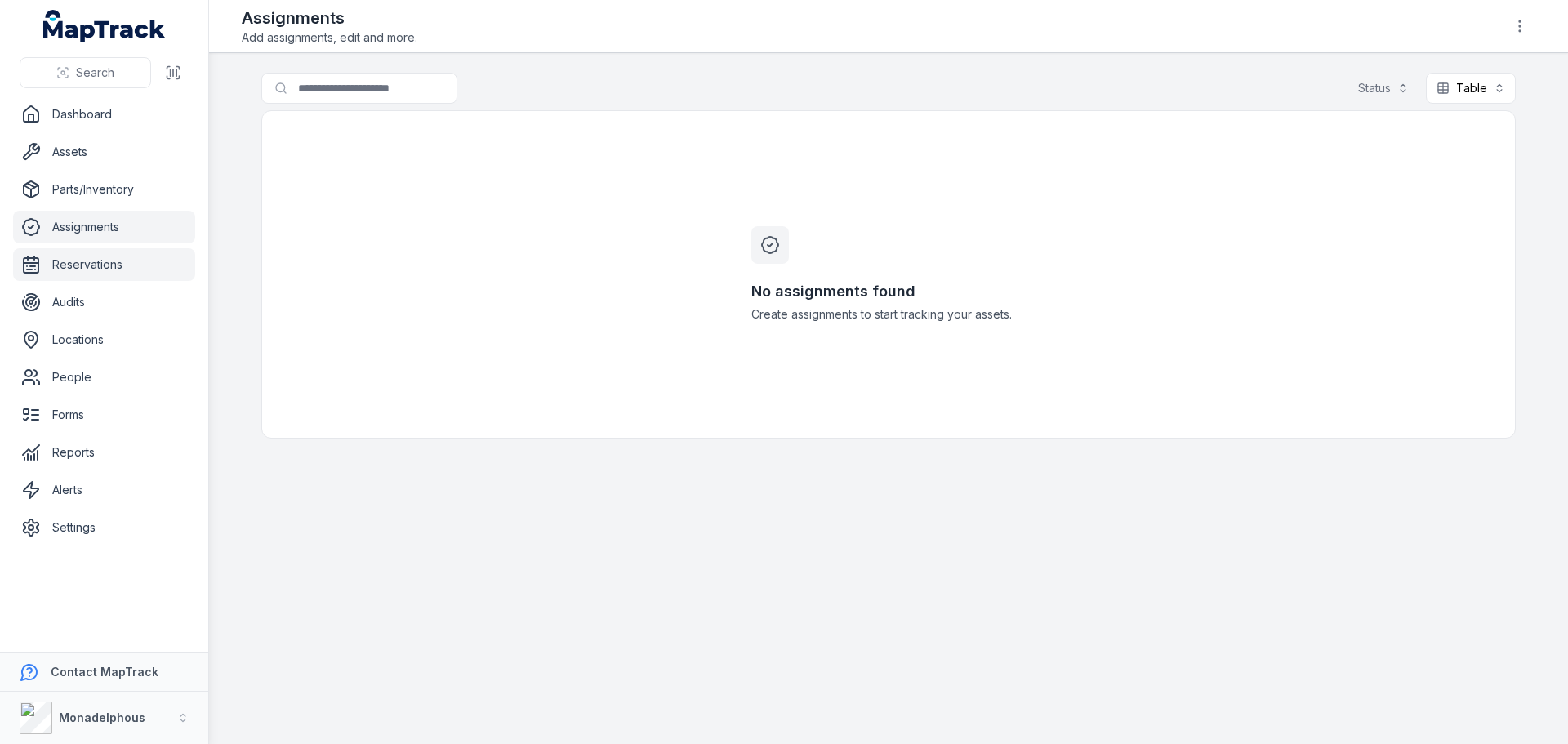
click at [78, 263] on link "Reservations" at bounding box center [104, 265] width 182 height 33
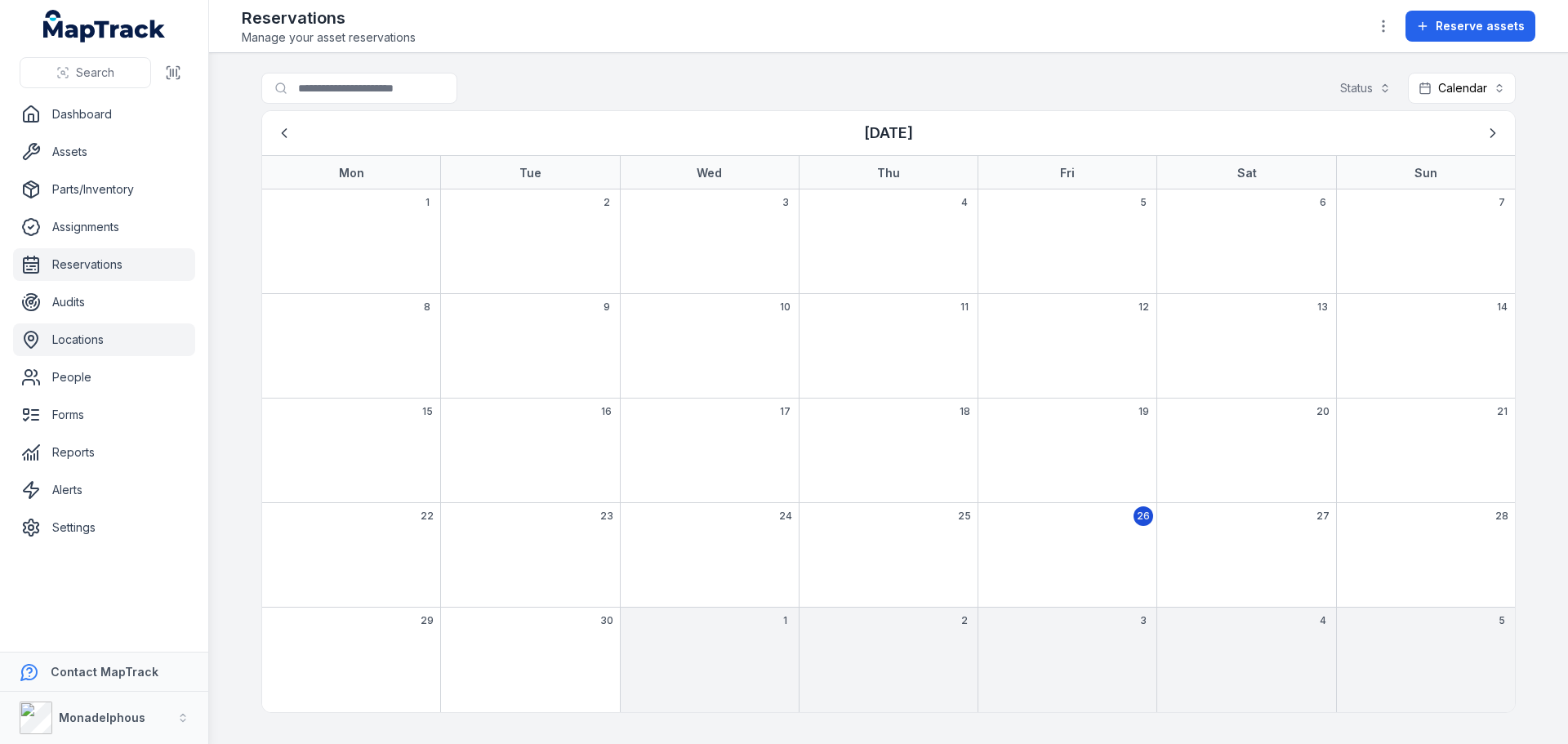
click at [103, 341] on link "Locations" at bounding box center [104, 340] width 182 height 33
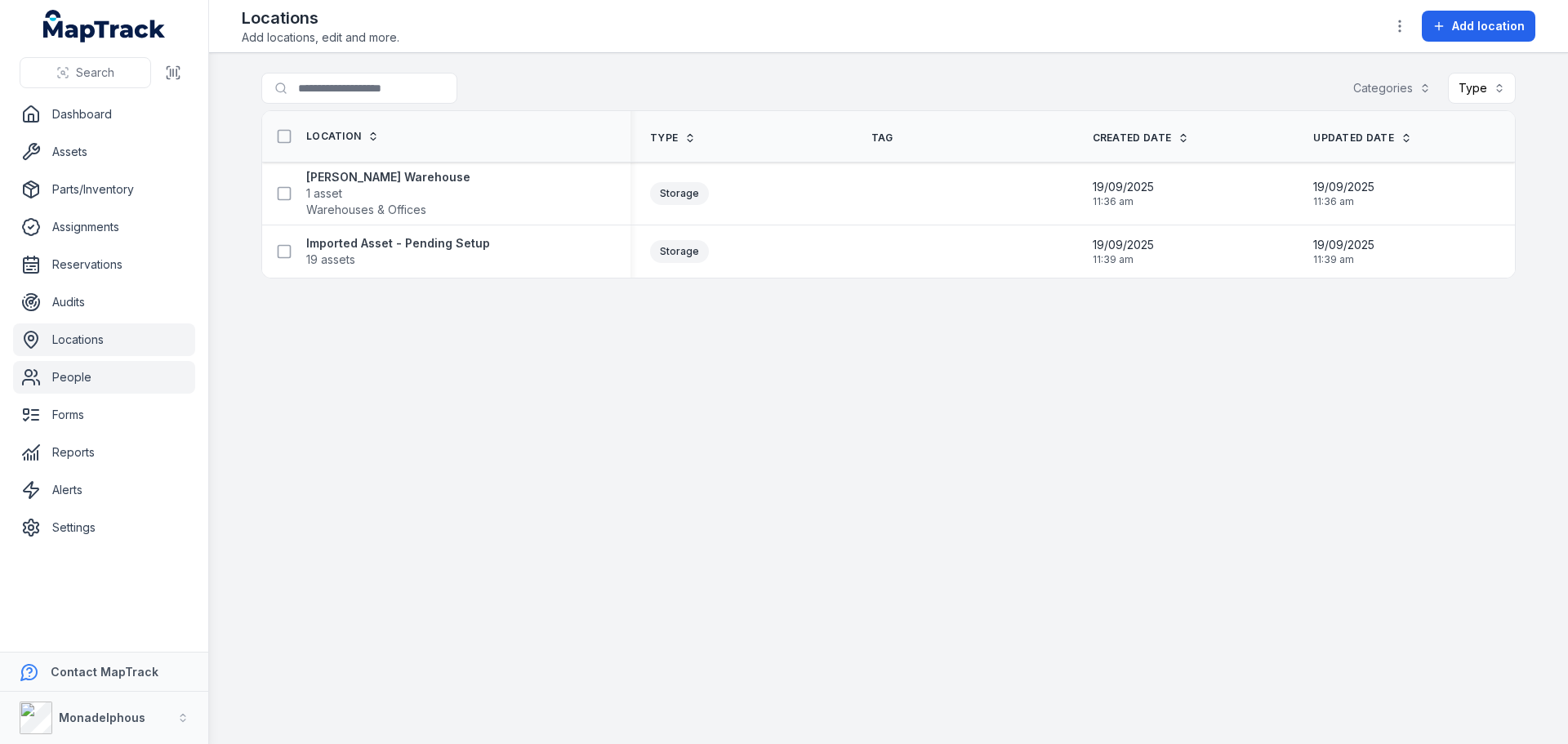
click at [97, 379] on link "People" at bounding box center [104, 377] width 182 height 33
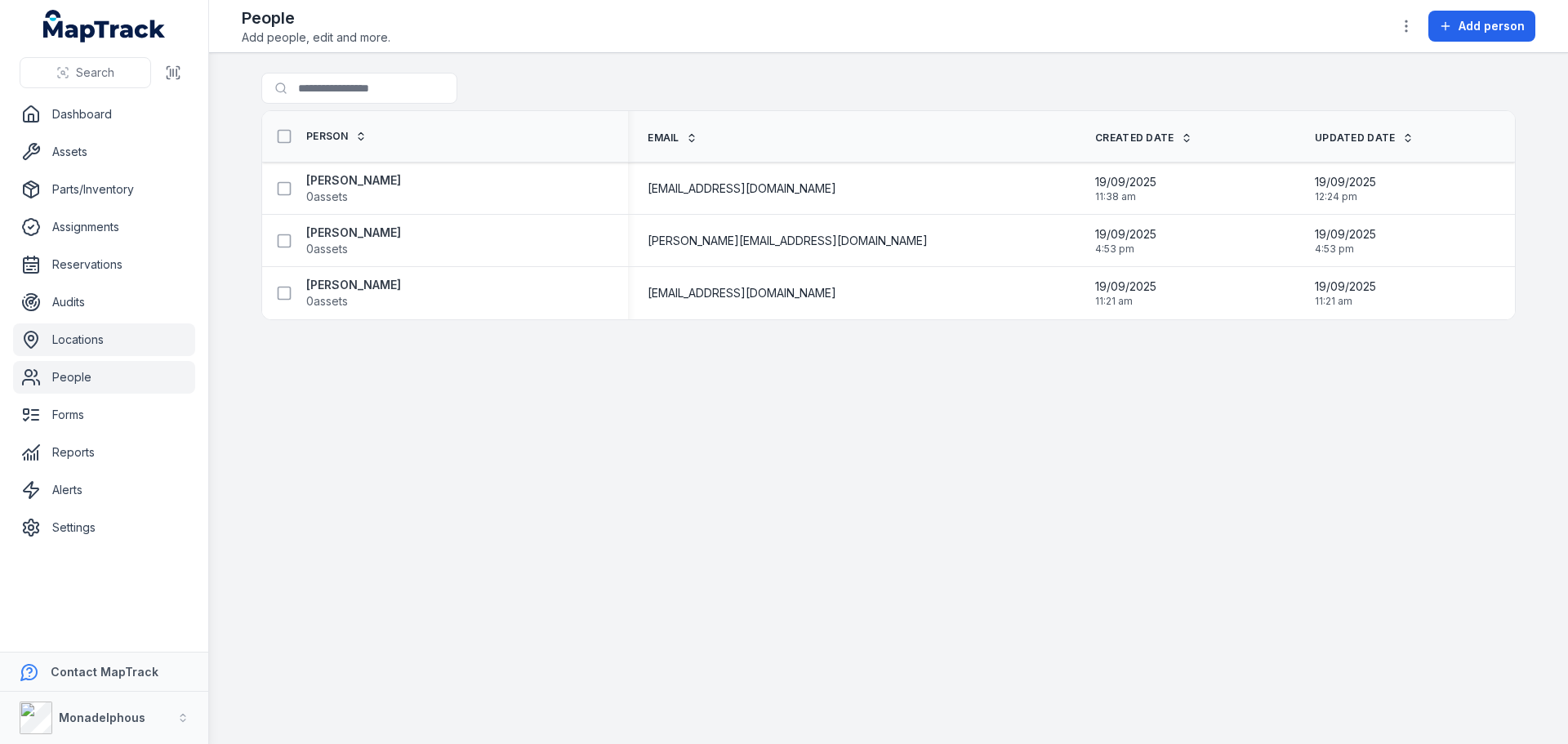
click at [129, 338] on link "Locations" at bounding box center [104, 340] width 182 height 33
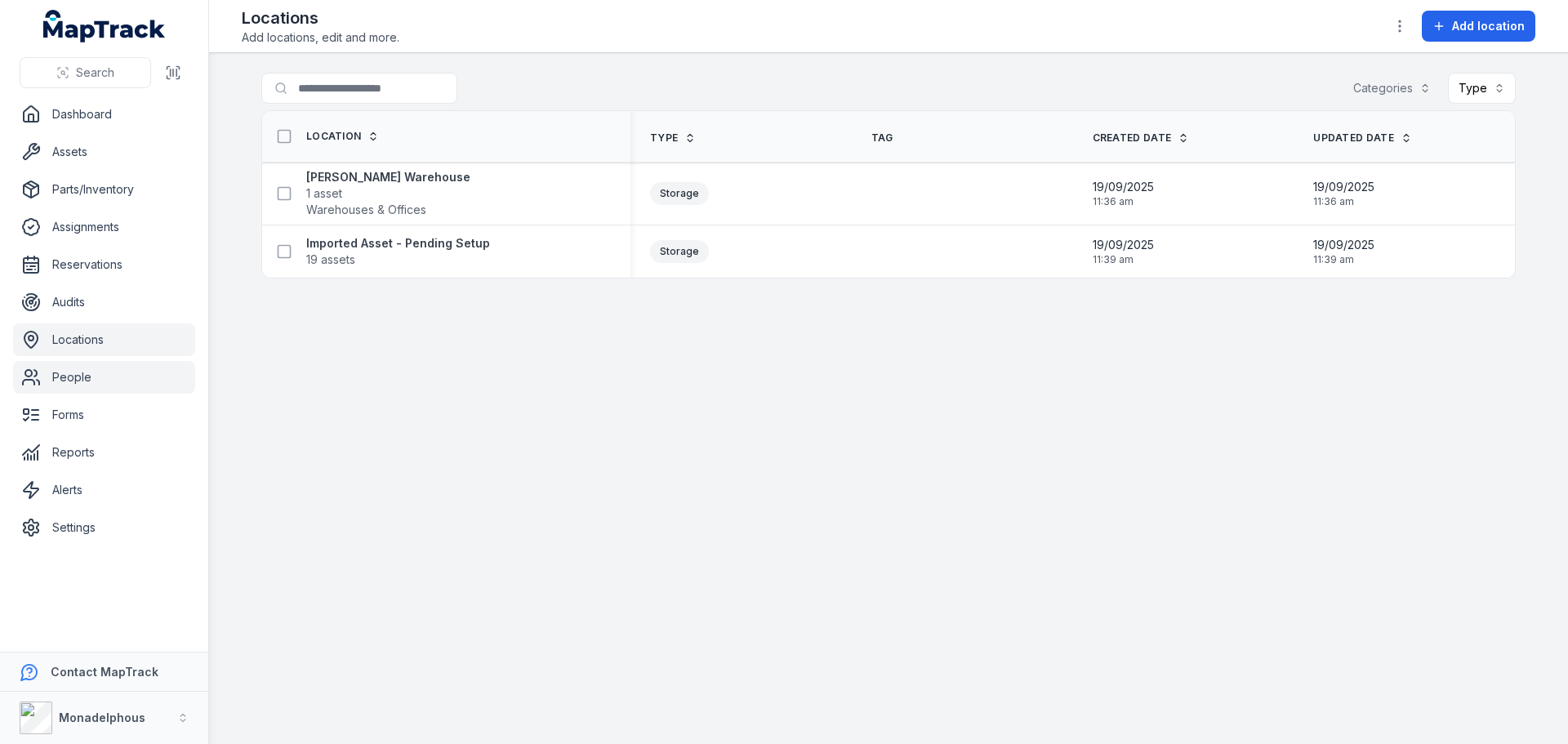
click at [113, 372] on link "People" at bounding box center [104, 377] width 182 height 33
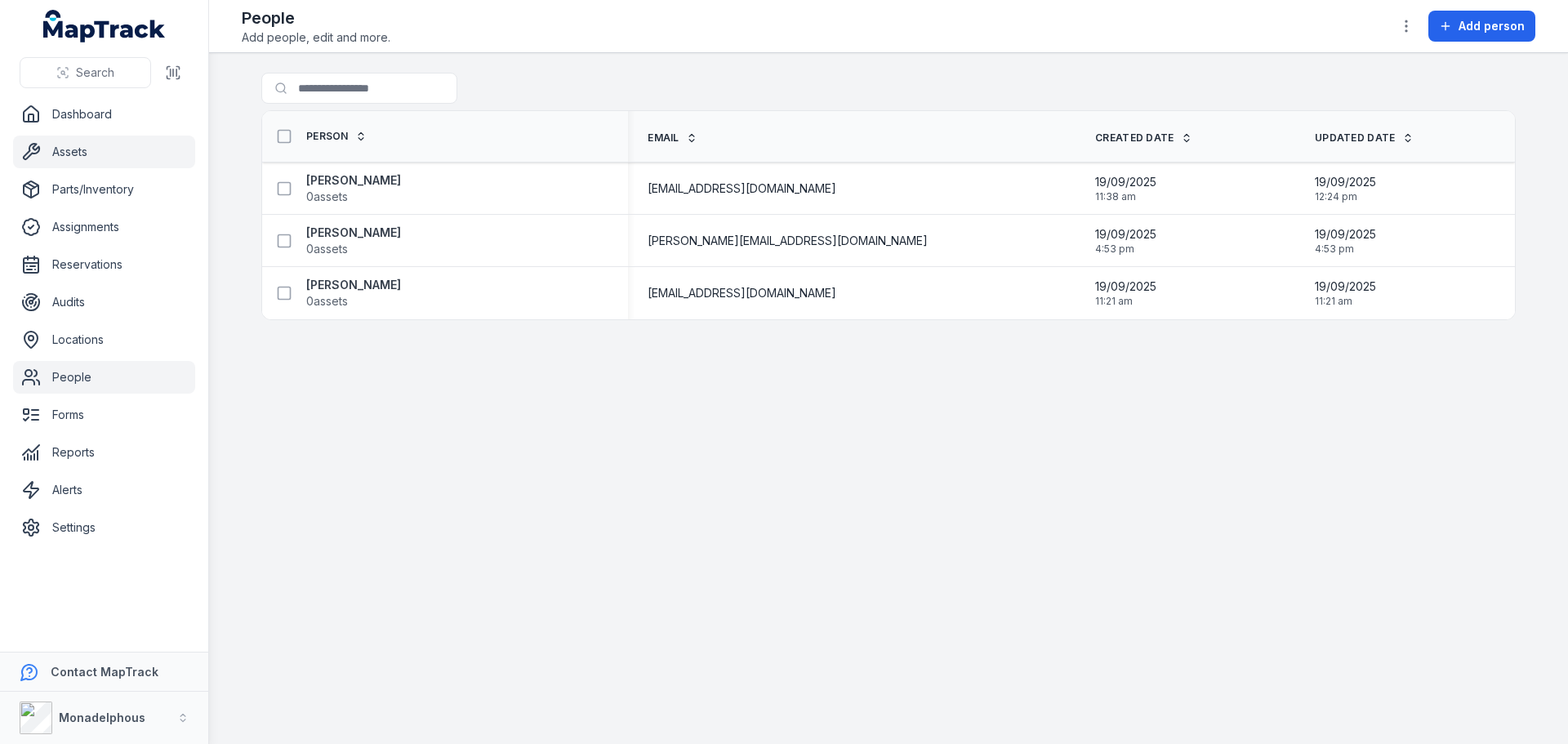
click at [56, 150] on link "Assets" at bounding box center [104, 152] width 182 height 33
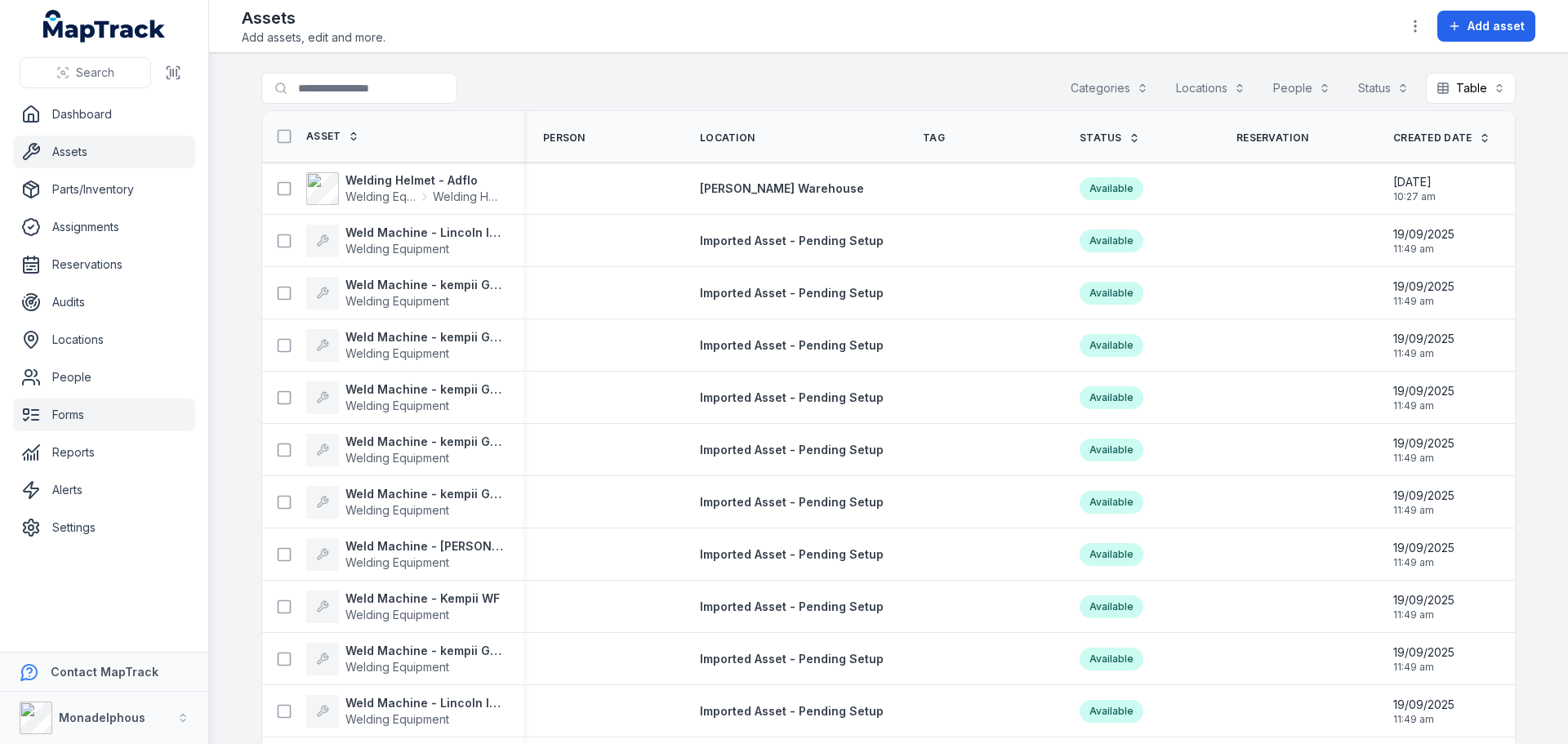
click at [85, 419] on link "Forms" at bounding box center [104, 415] width 182 height 33
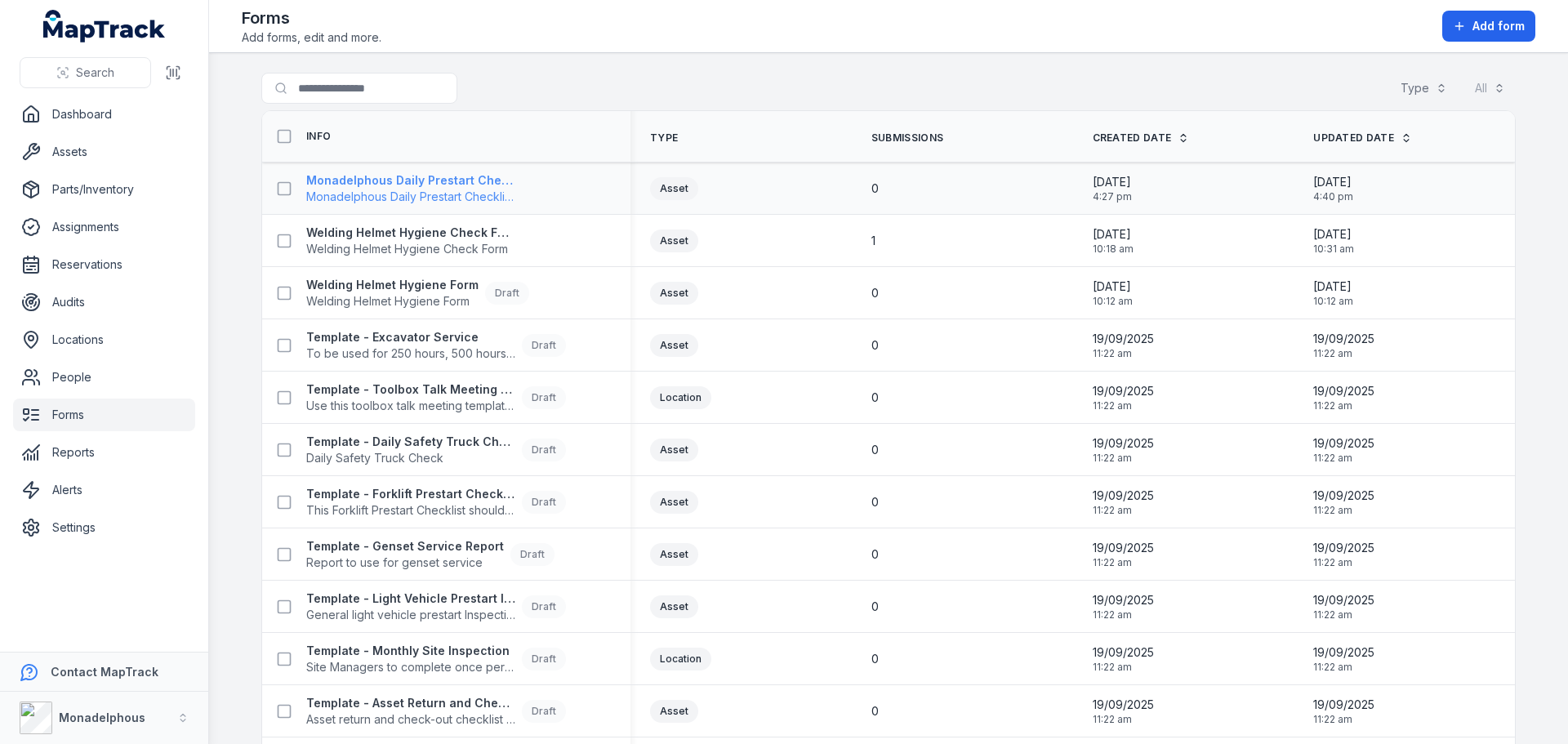
click at [406, 184] on strong "Monadelphous Daily Prestart Checklist – Light Vehicle" at bounding box center [411, 181] width 209 height 17
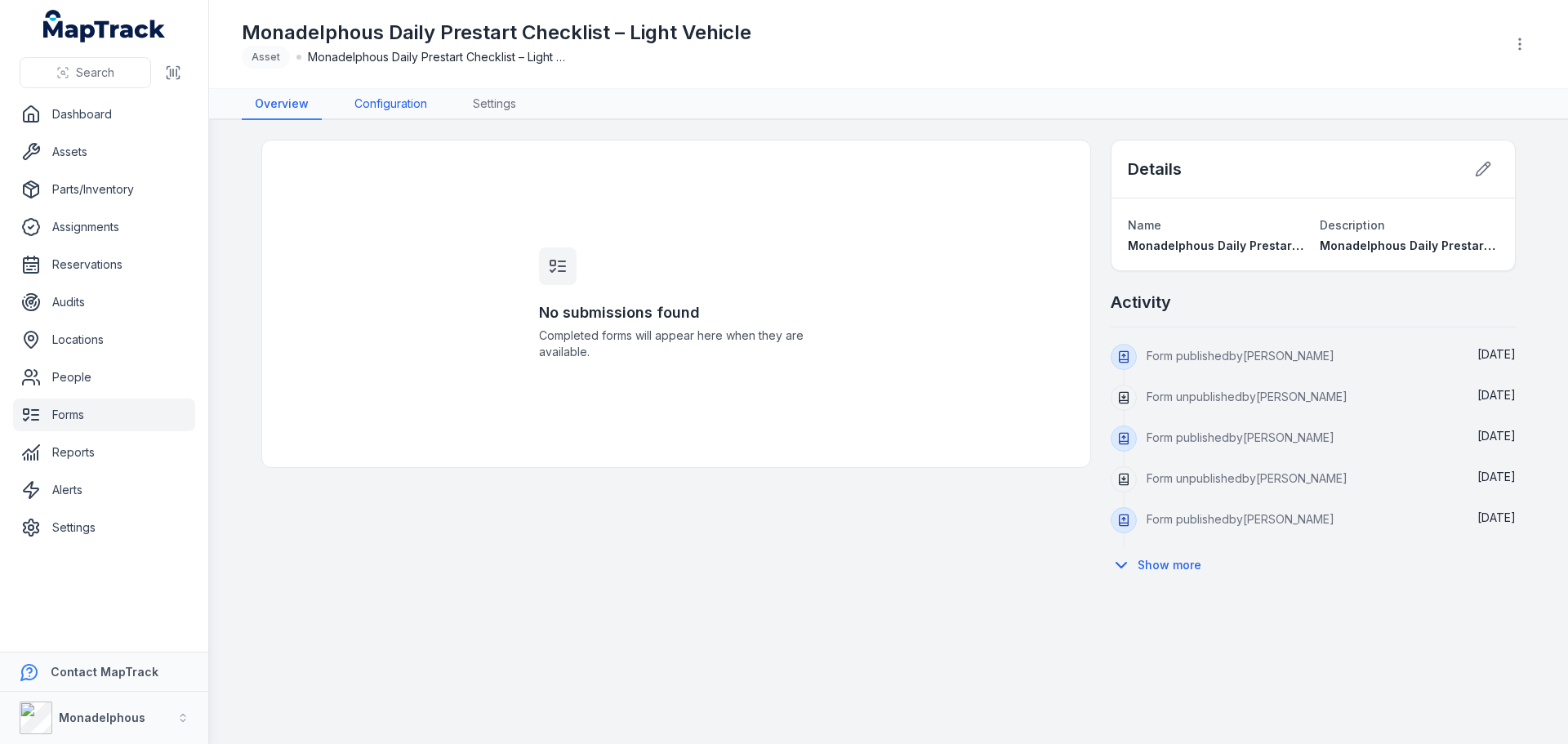
click at [388, 108] on link "Configuration" at bounding box center [391, 105] width 99 height 31
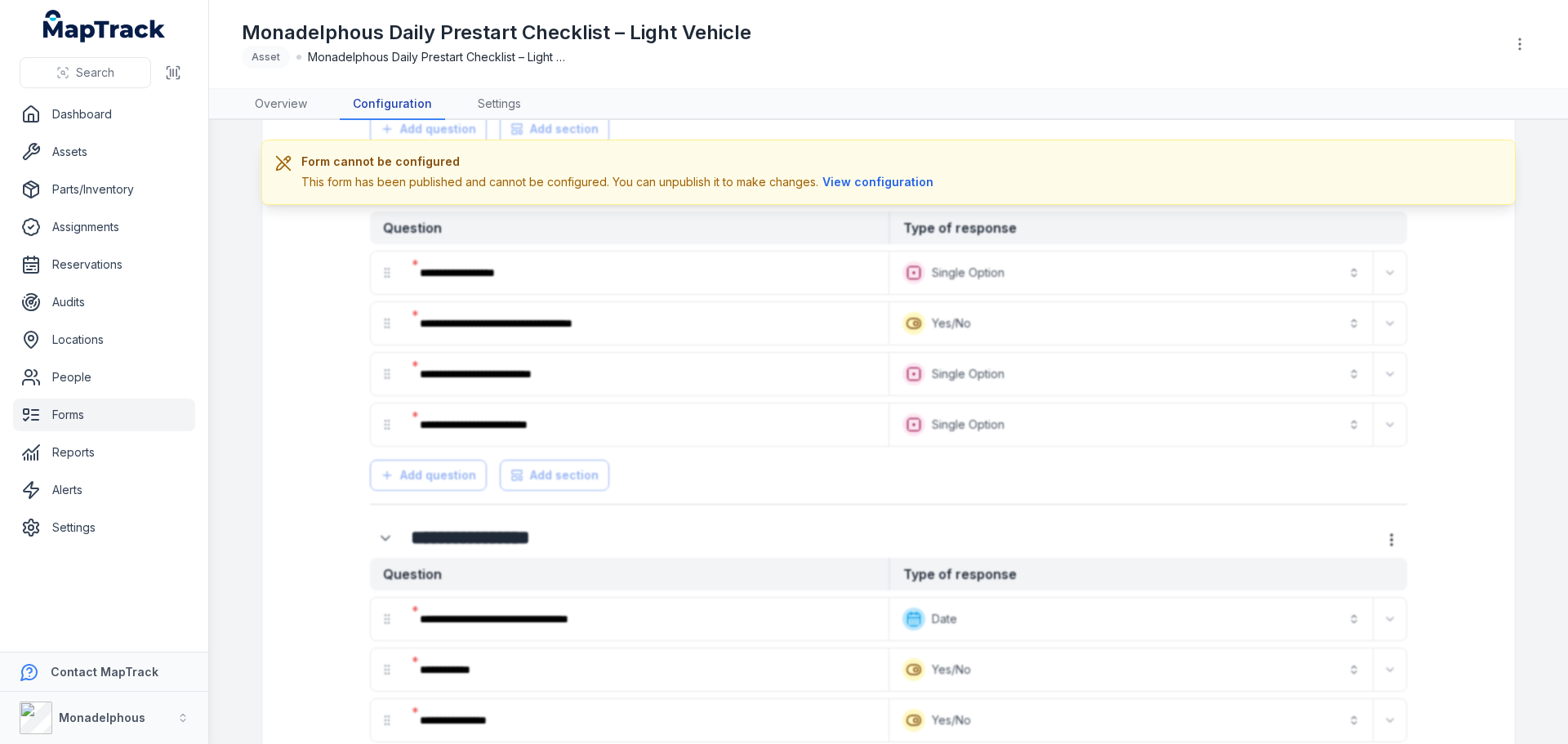
scroll to position [571, 0]
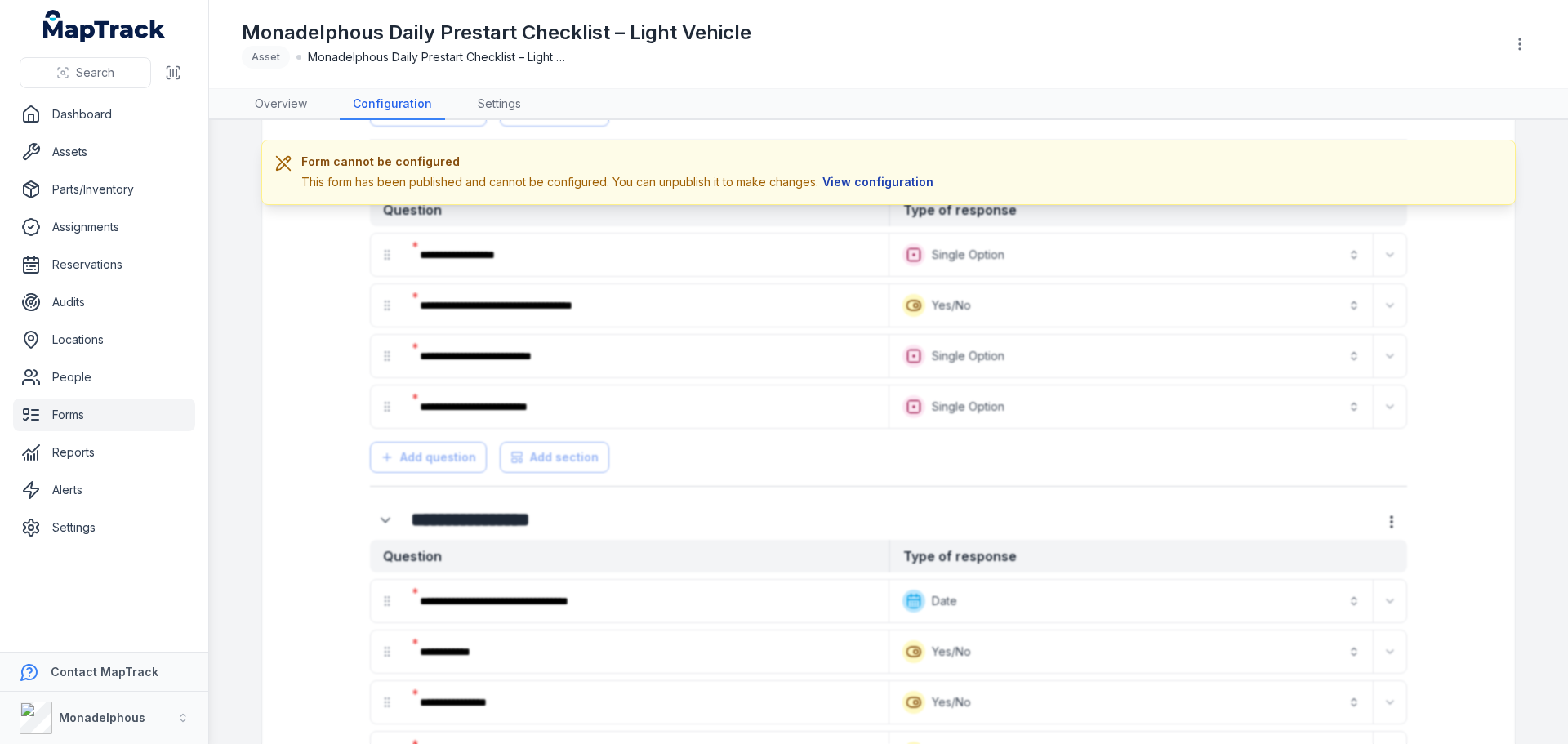
click at [878, 181] on button "View configuration" at bounding box center [878, 182] width 119 height 18
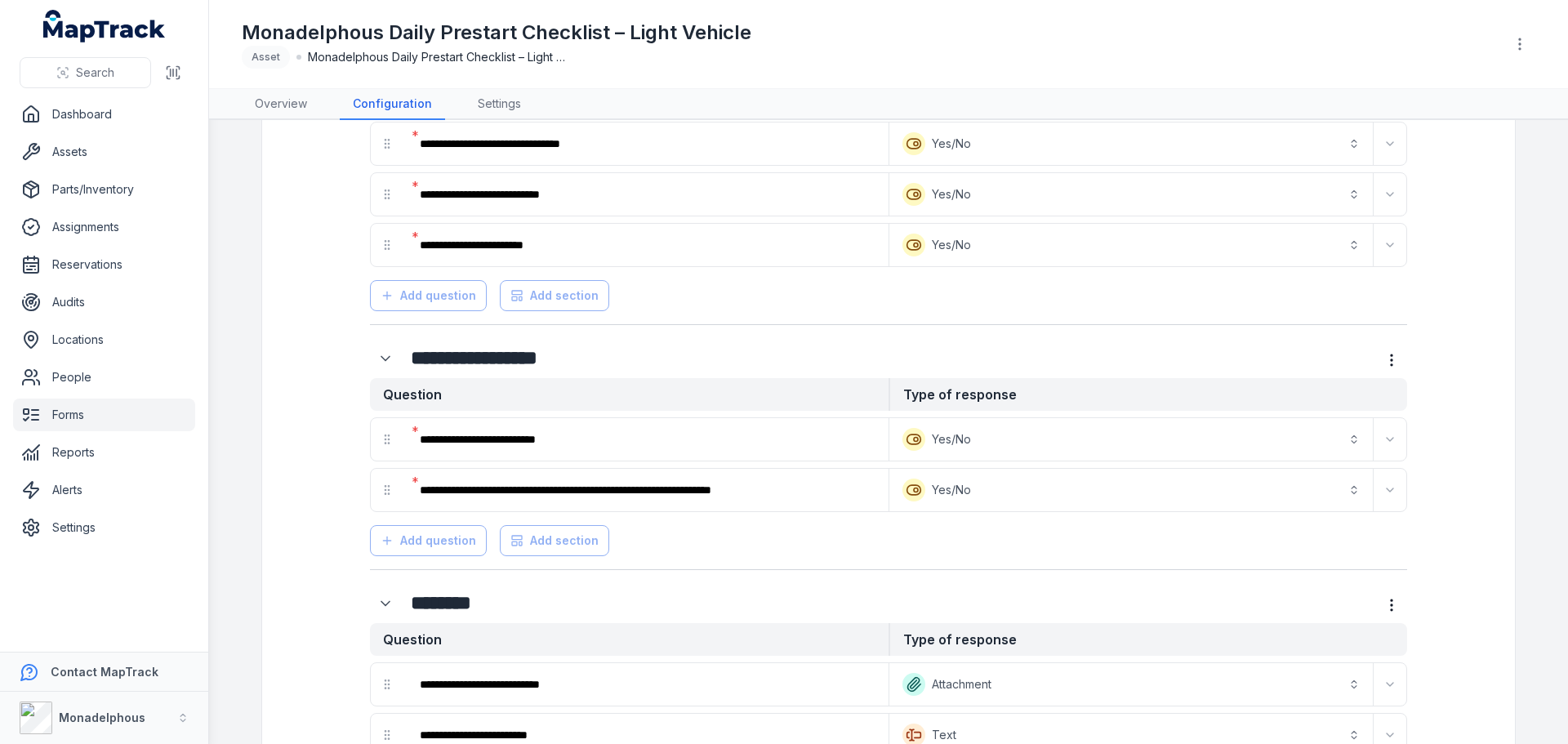
scroll to position [2162, 0]
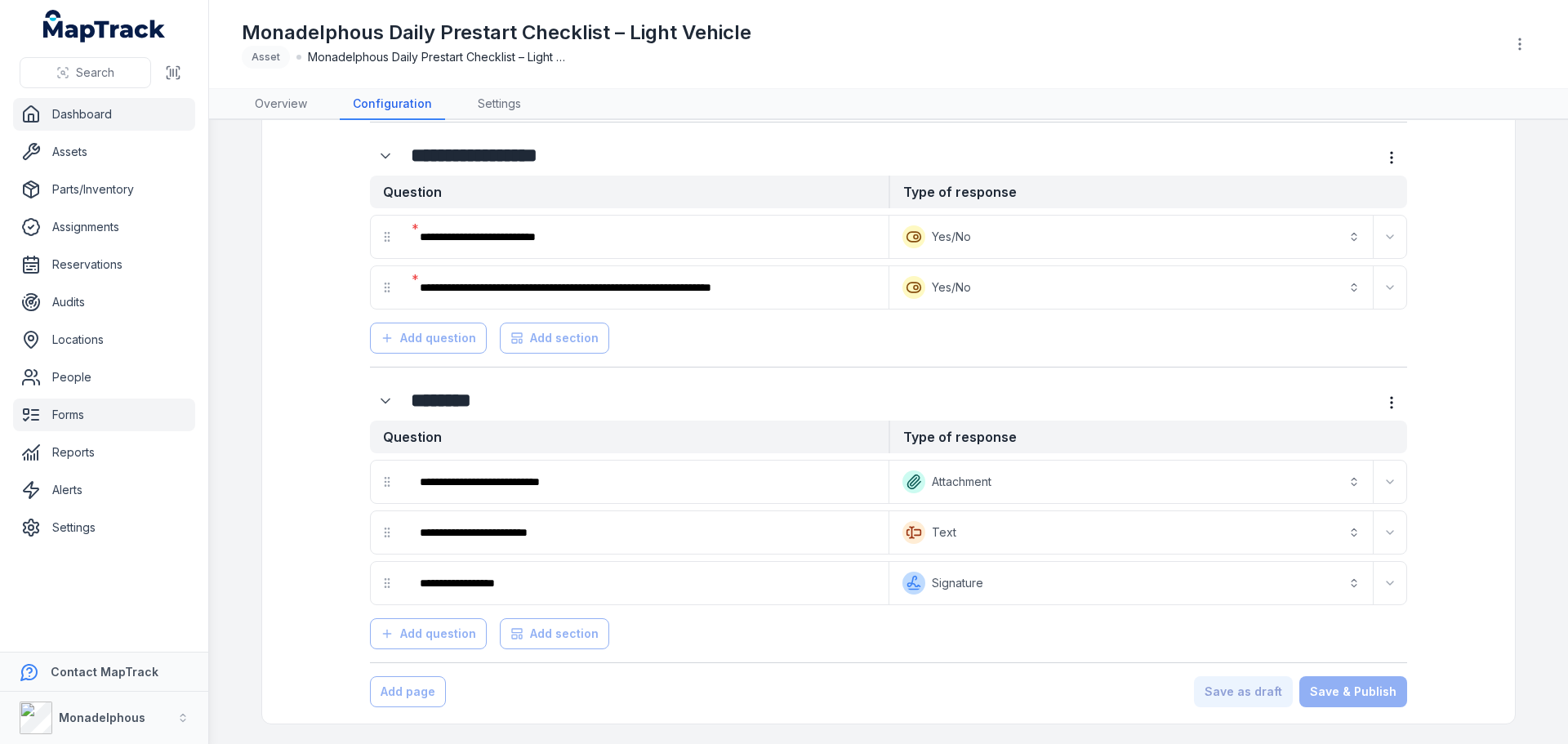
click at [105, 112] on link "Dashboard" at bounding box center [104, 115] width 182 height 33
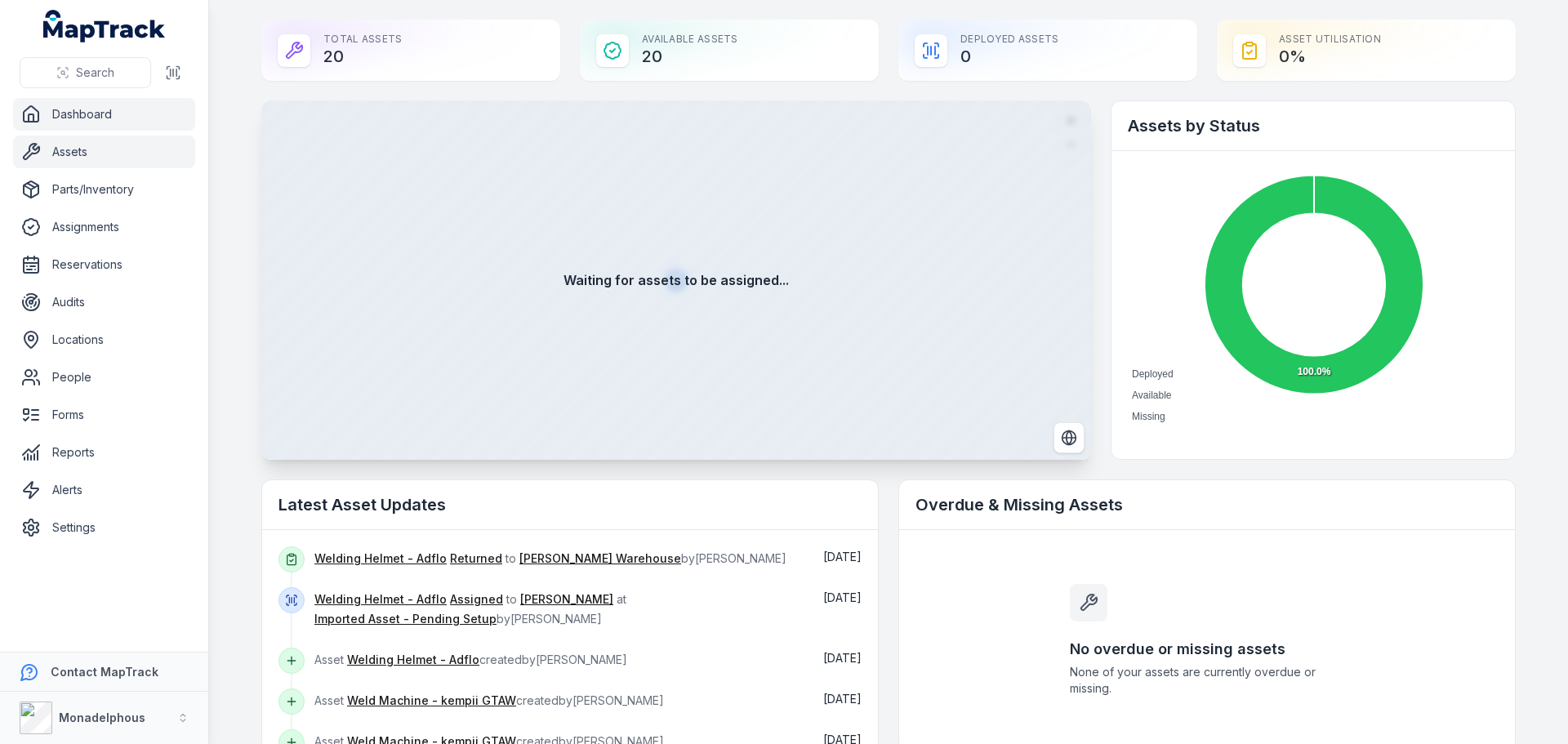
click at [131, 148] on link "Assets" at bounding box center [104, 152] width 182 height 33
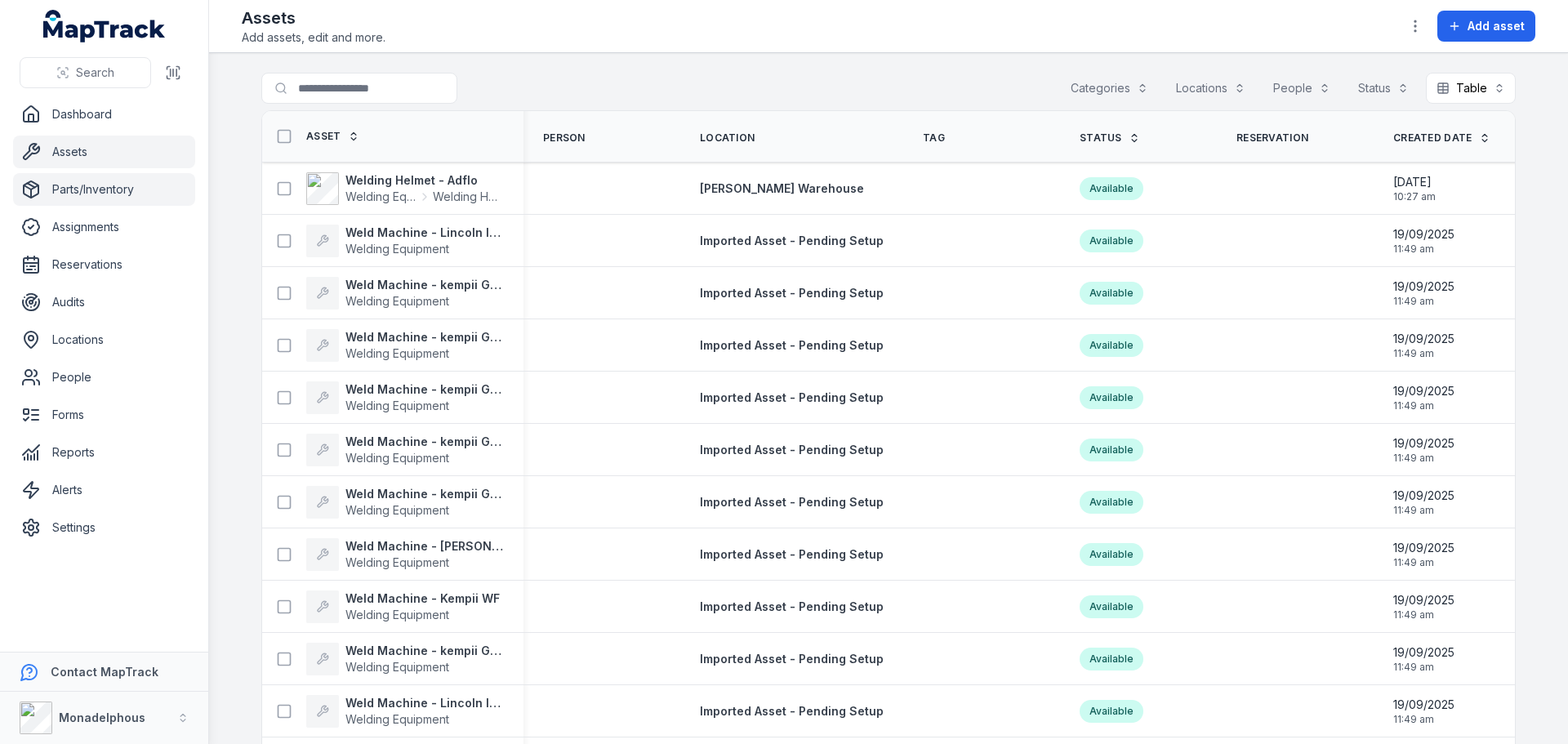
click at [121, 179] on link "Parts/Inventory" at bounding box center [104, 190] width 182 height 33
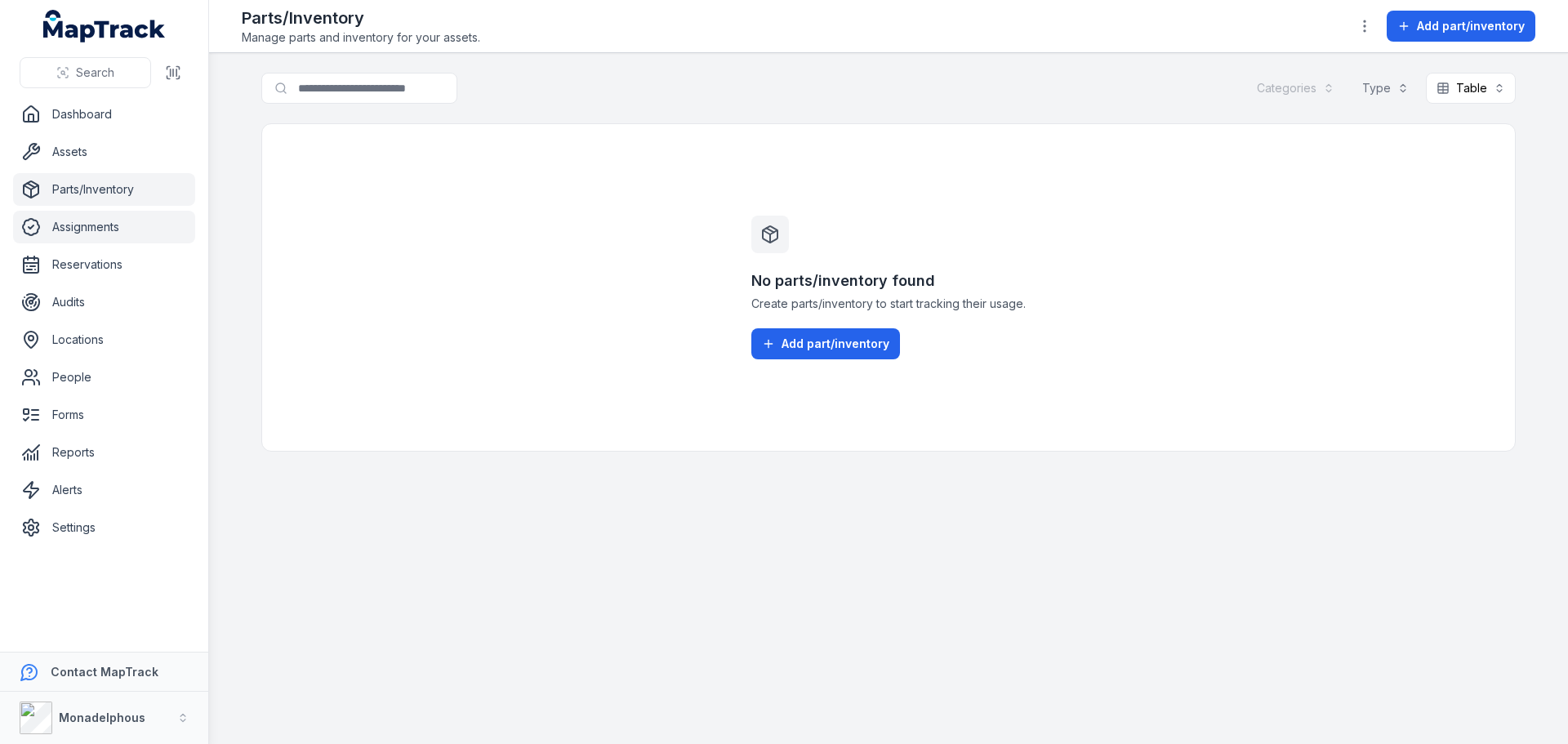
click at [117, 226] on link "Assignments" at bounding box center [104, 227] width 182 height 33
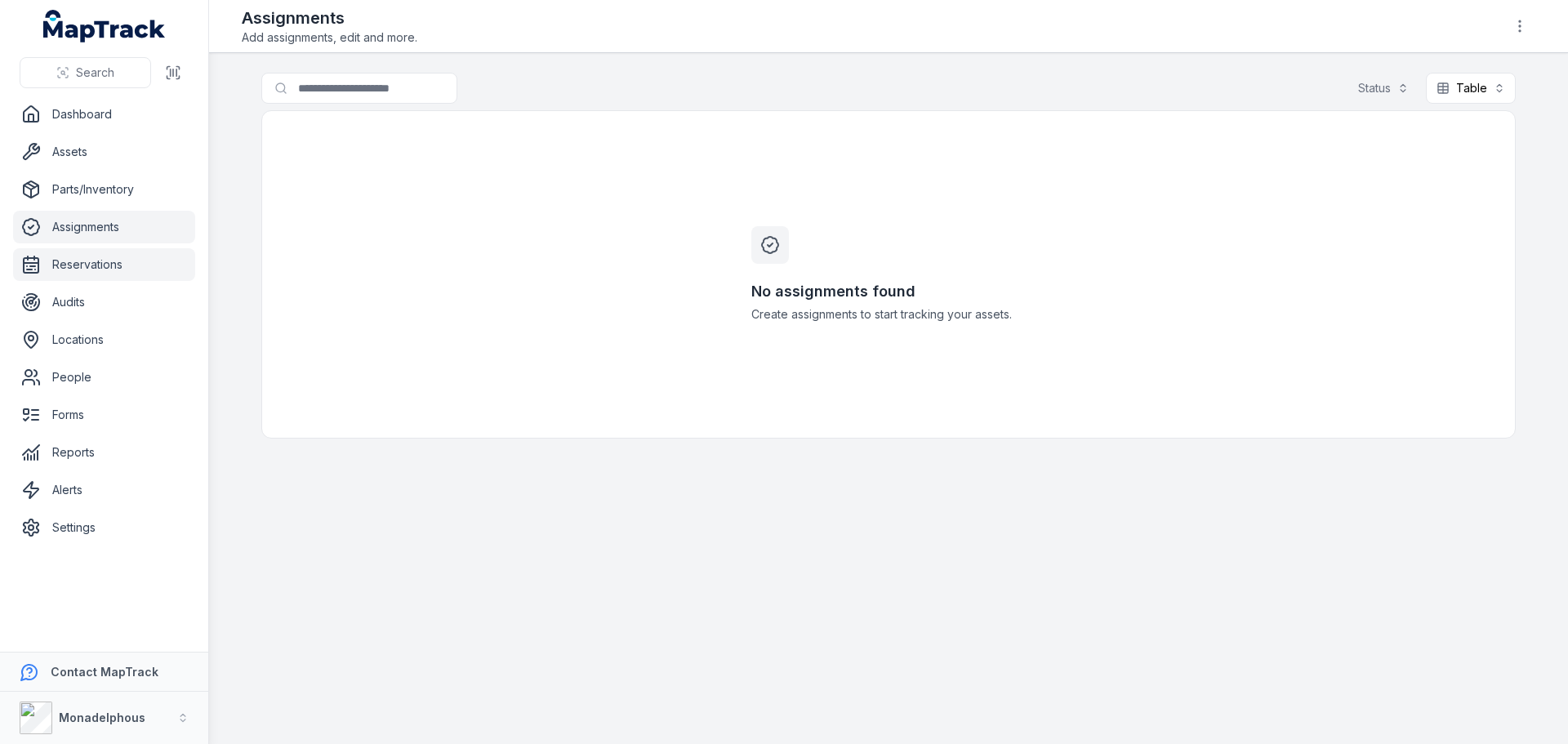
click at [88, 268] on link "Reservations" at bounding box center [104, 265] width 182 height 33
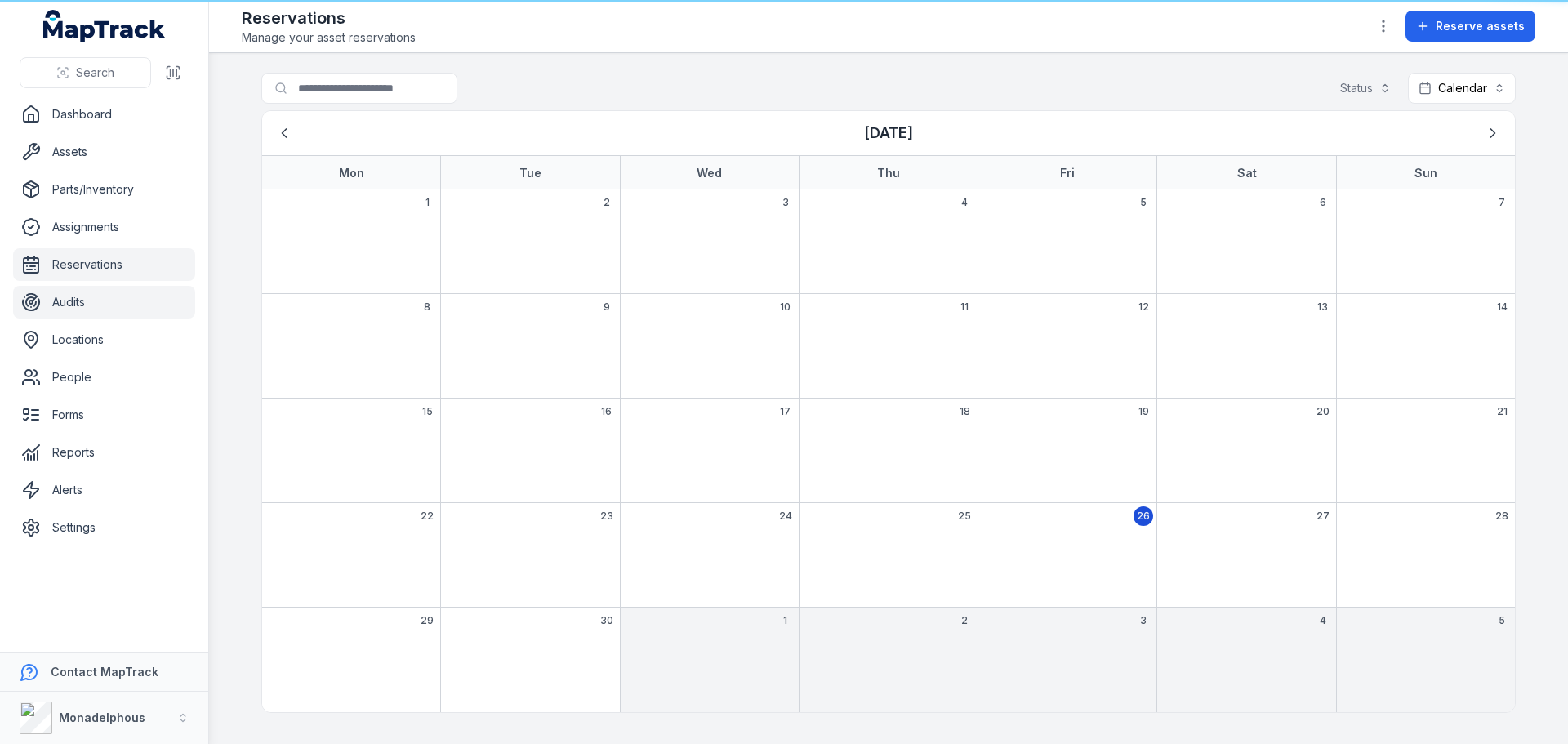
click at [87, 306] on link "Audits" at bounding box center [104, 302] width 182 height 33
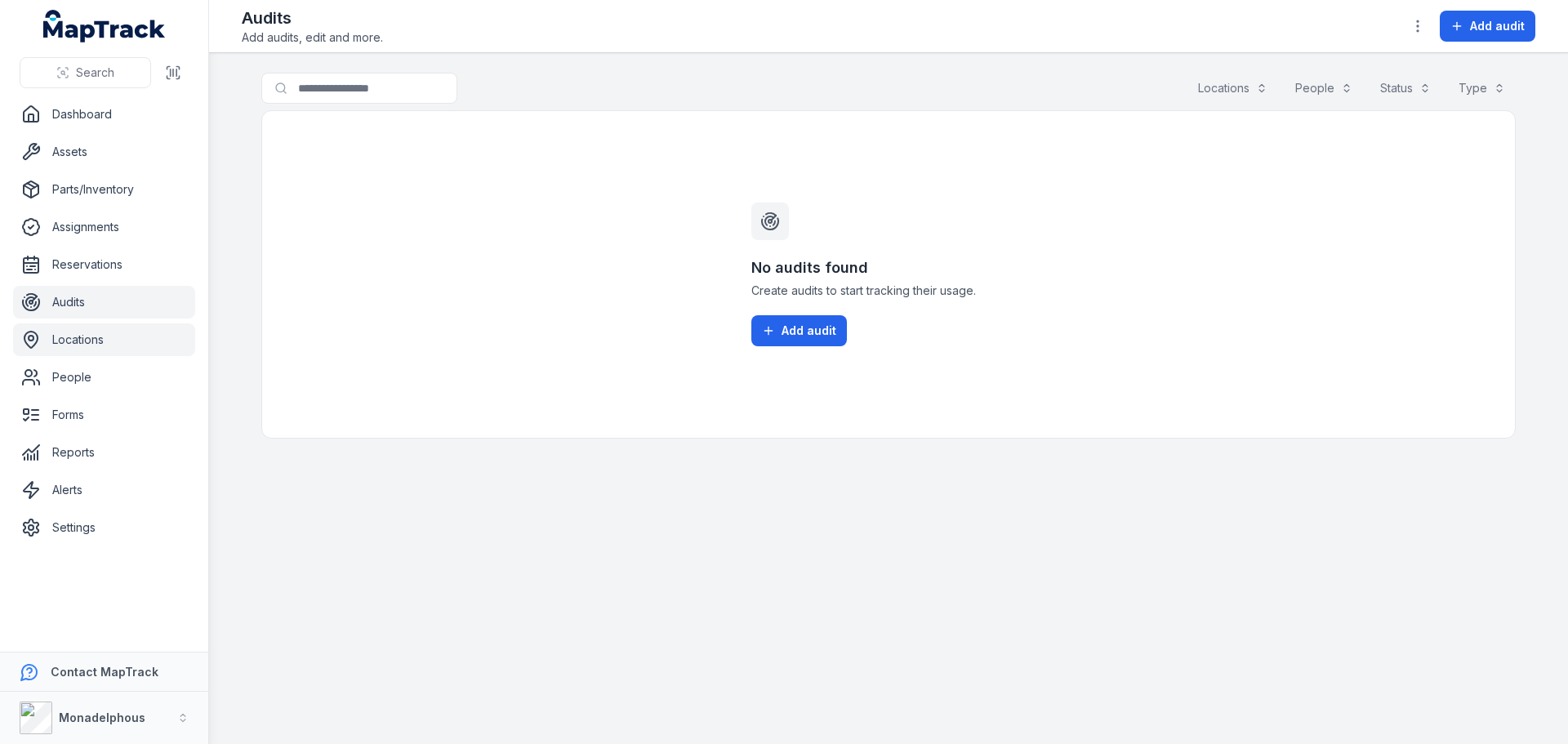
click at [96, 338] on link "Locations" at bounding box center [104, 340] width 182 height 33
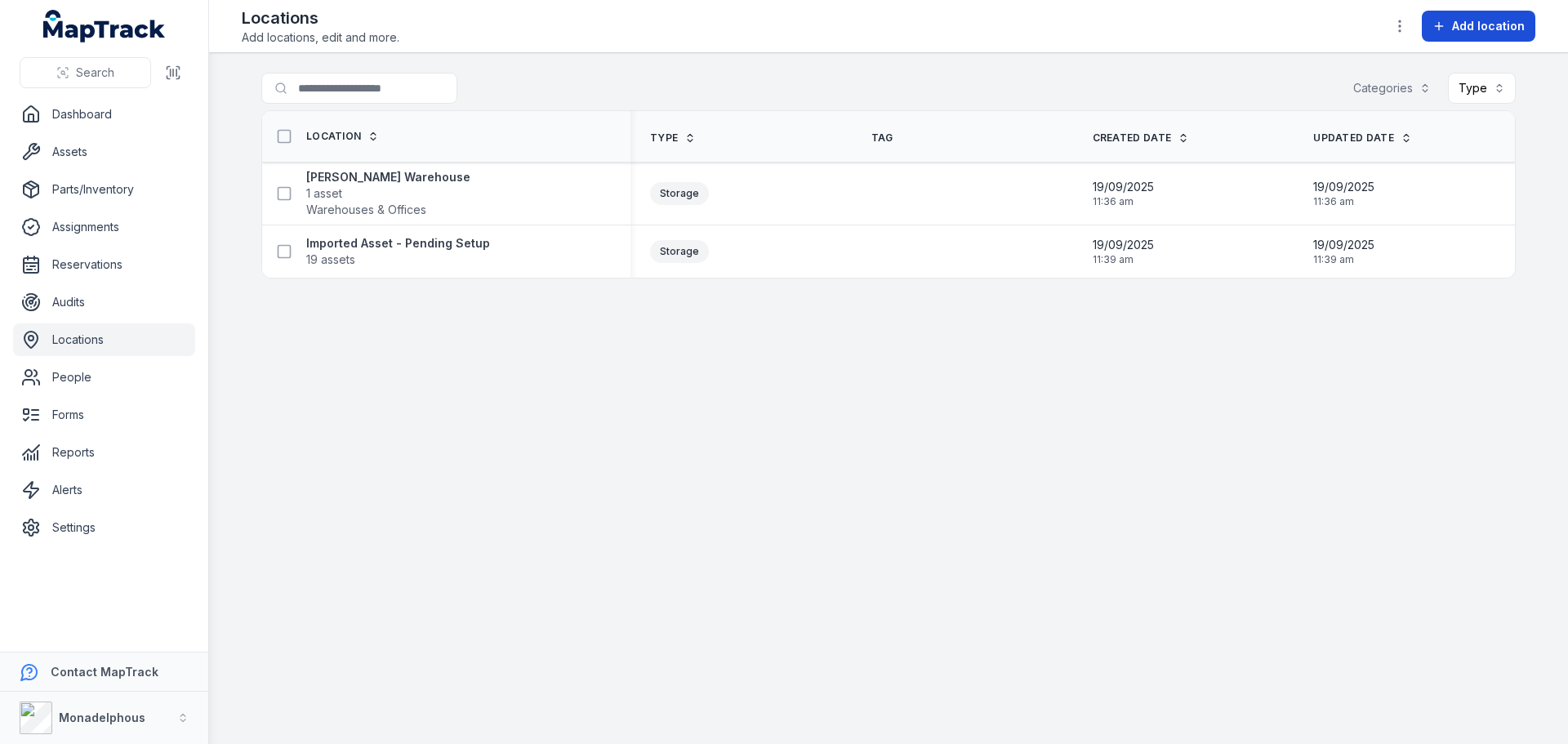
click at [1488, 24] on span "Add location" at bounding box center [1489, 26] width 73 height 17
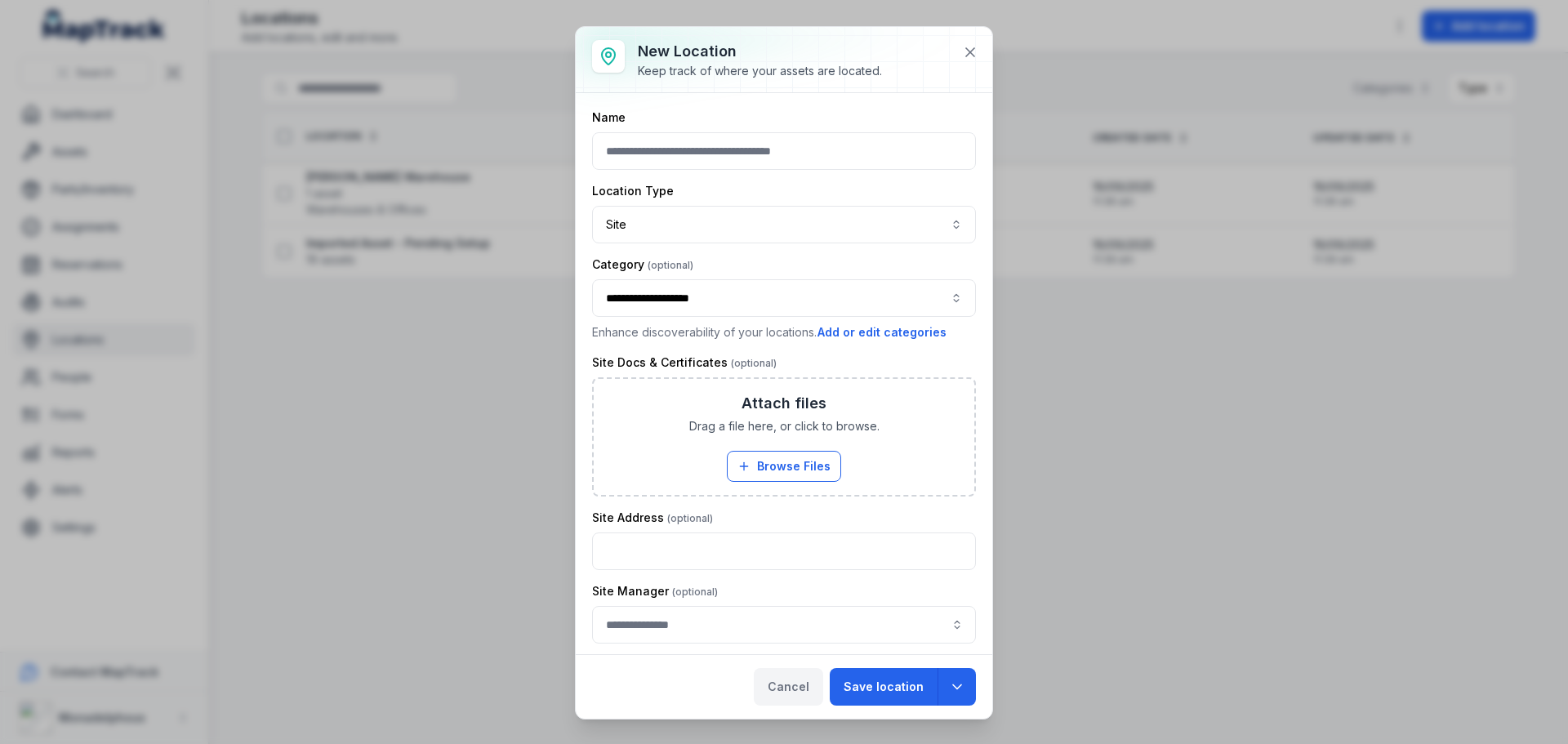
click at [778, 686] on button "Cancel" at bounding box center [789, 686] width 69 height 37
